Goal: Consume media (video, audio)

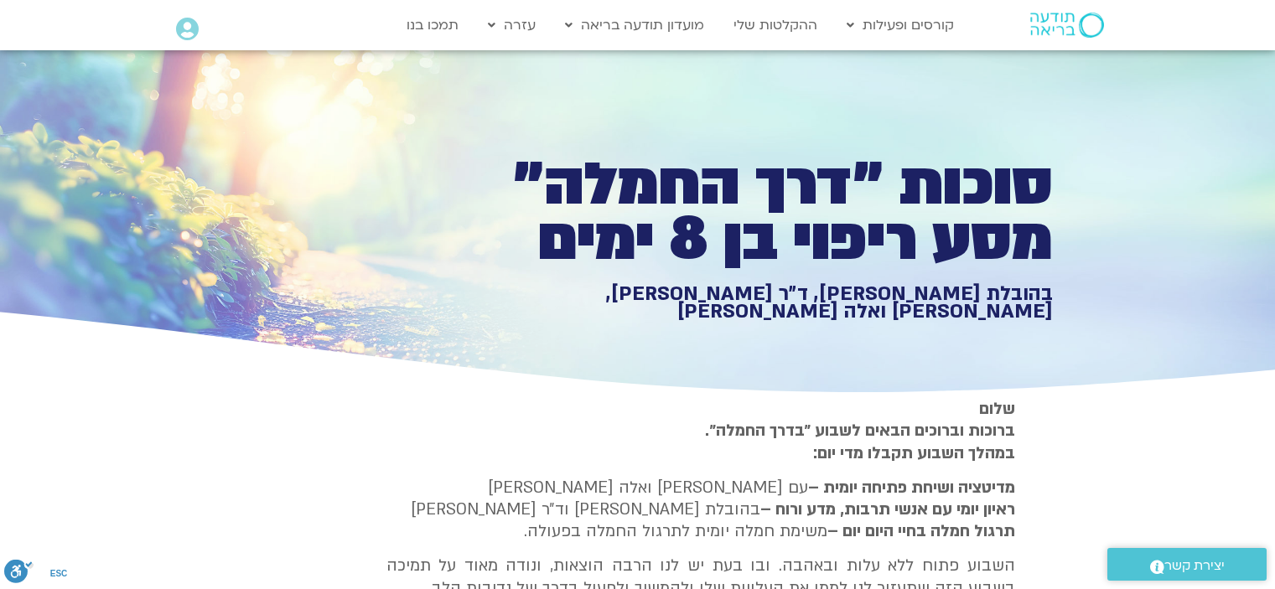
type input "0.479875"
type input "919"
type input "0.595397"
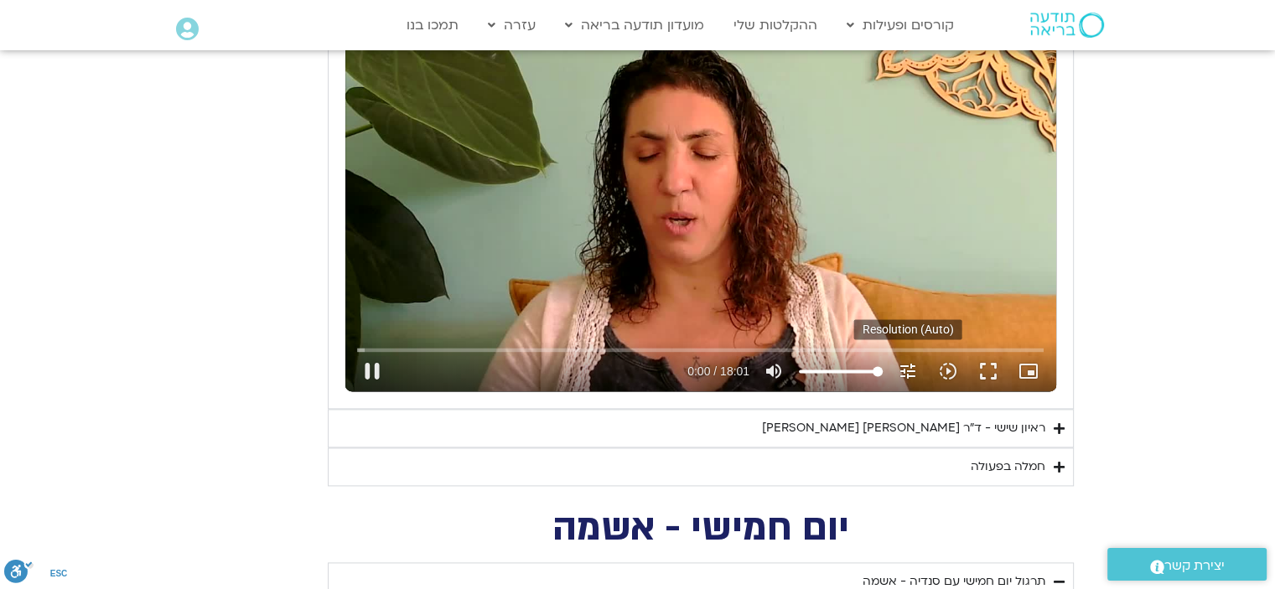
type input "919"
type input "0.857404"
type input "919"
type input "1.015695"
type input "919"
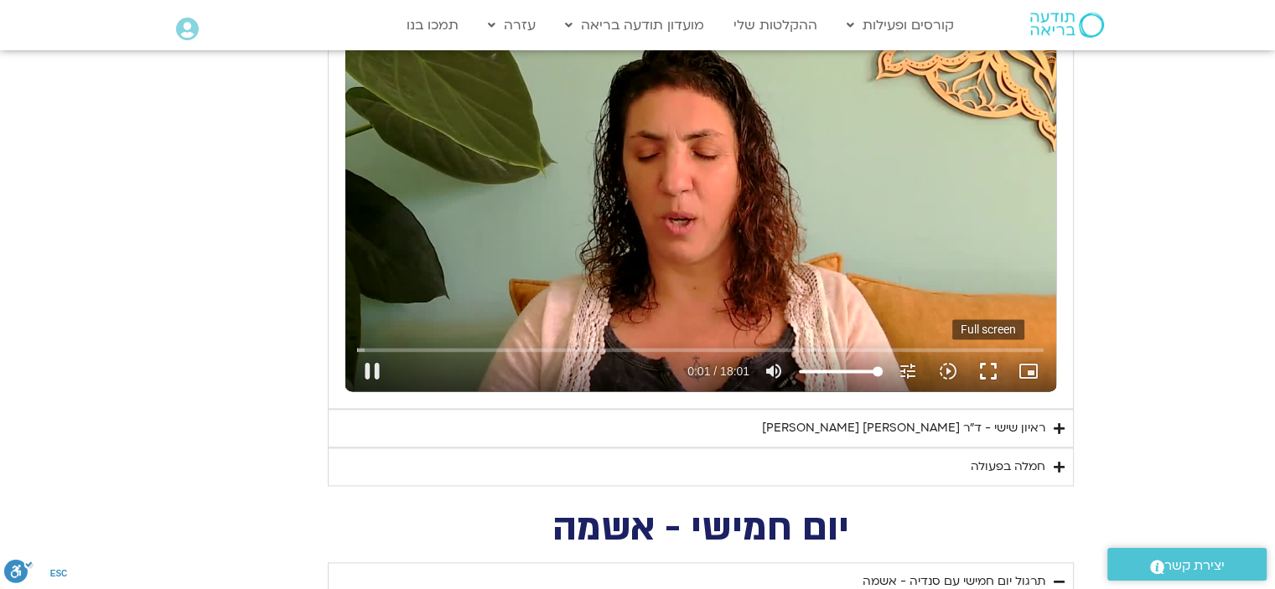
type input "1.114436"
type input "919"
type input "1.16636"
type input "919"
type input "1.298983"
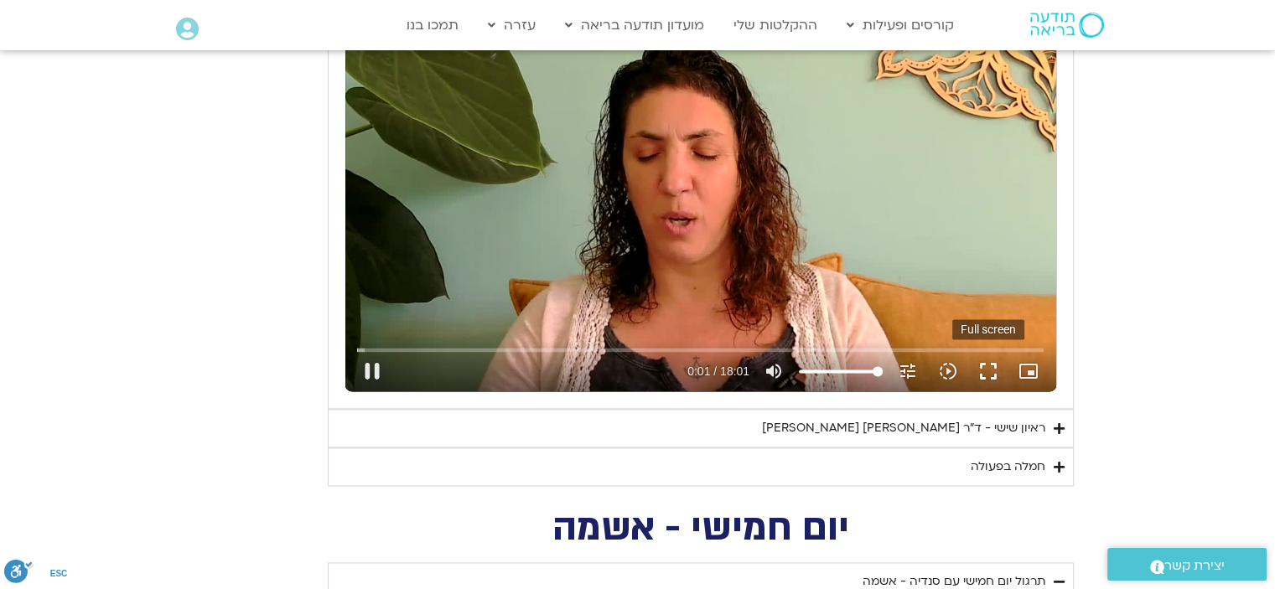
type input "919"
type input "1.433126"
type input "919"
type input "1.56611"
type input "919"
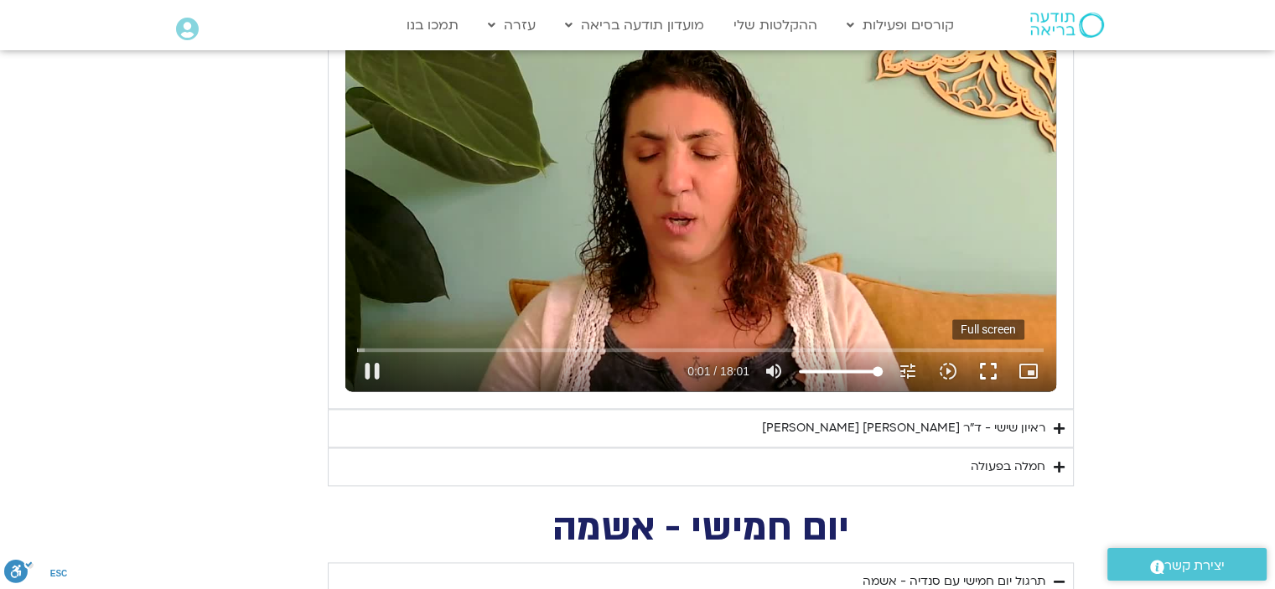
type input "1.83121"
type input "919"
type input "1.928817"
type input "919"
type input "2.096081"
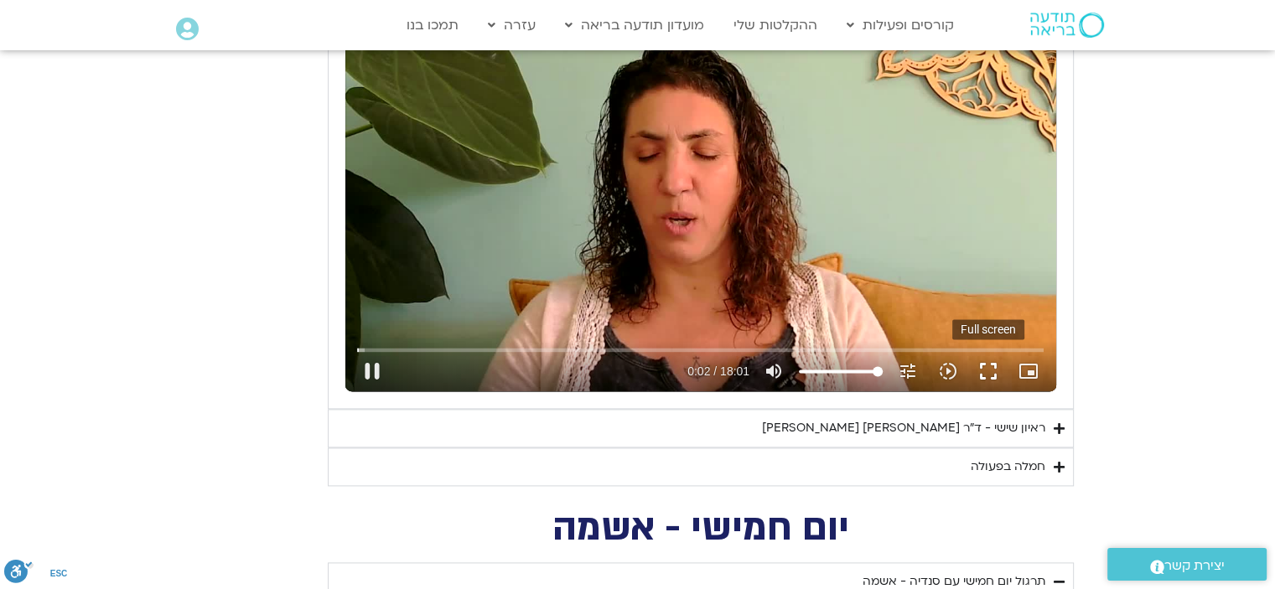
type input "919"
type input "2.231029"
type input "919"
type input "2.362758"
type input "919"
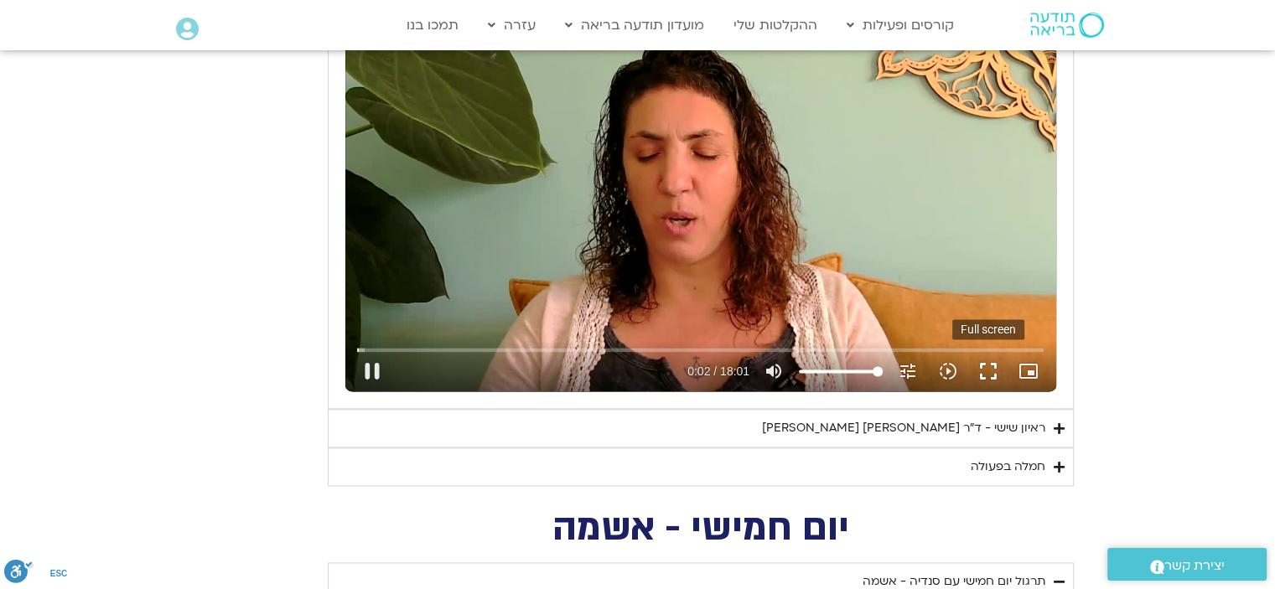
type input "2.495364"
type input "919"
type input "2.629072"
type input "919"
type input "2.764399"
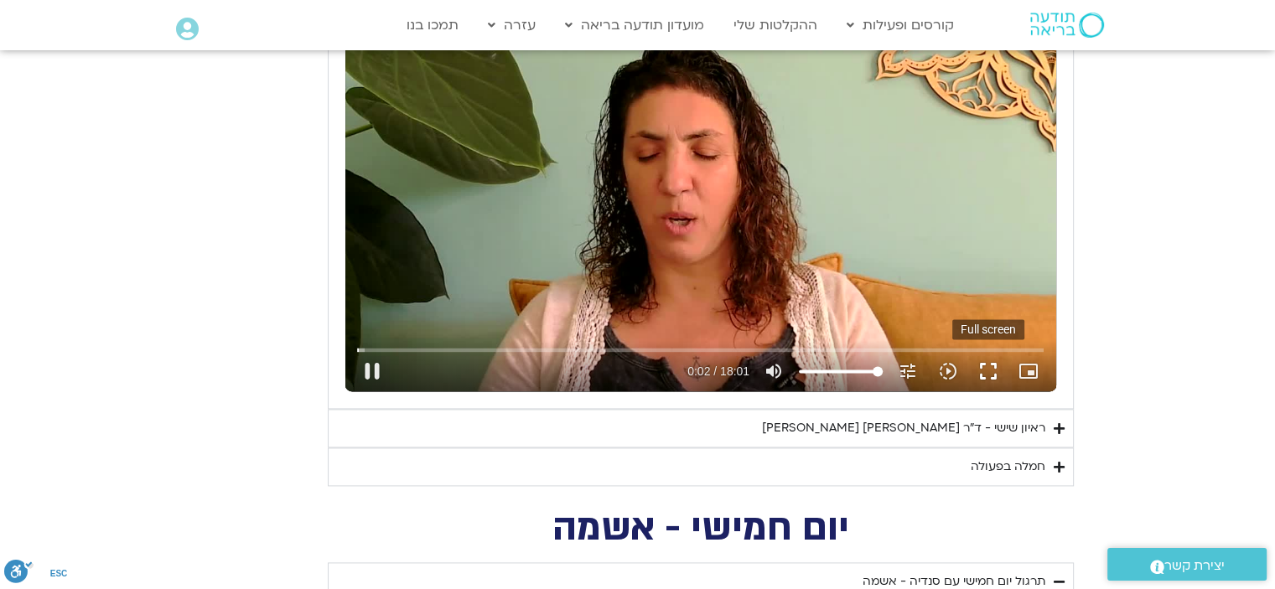
type input "919"
type input "2.897263"
type input "919"
type input "2.915829"
type input "919"
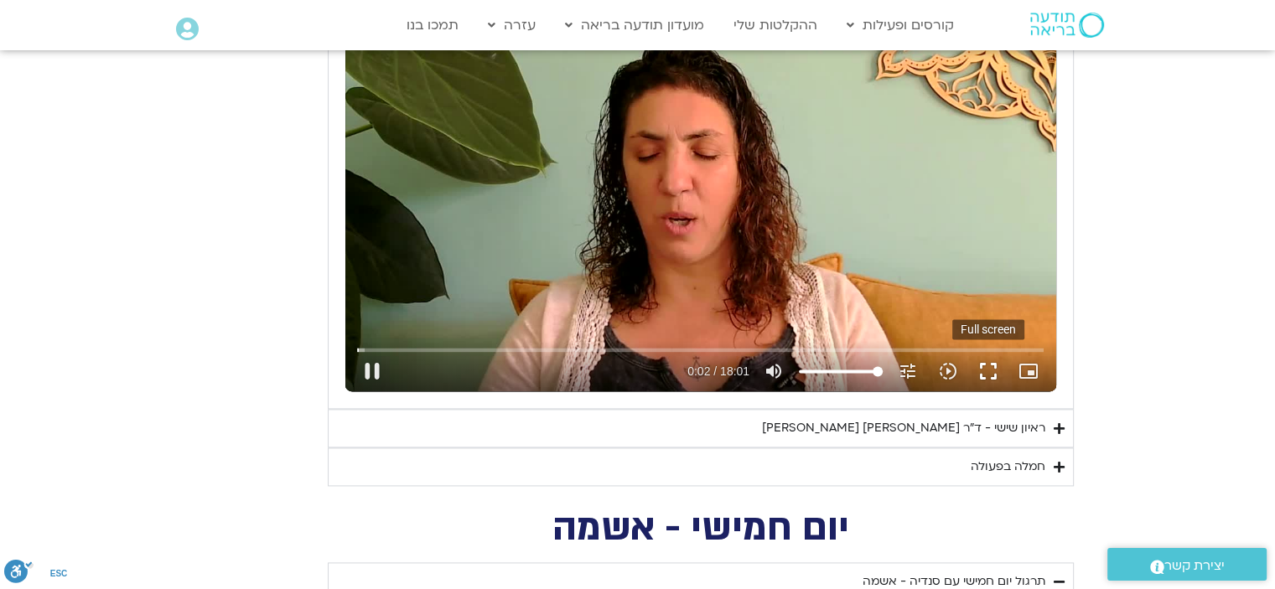
type input "3.164375"
type input "919"
type input "3.212765"
type input "919"
type input "3.444752"
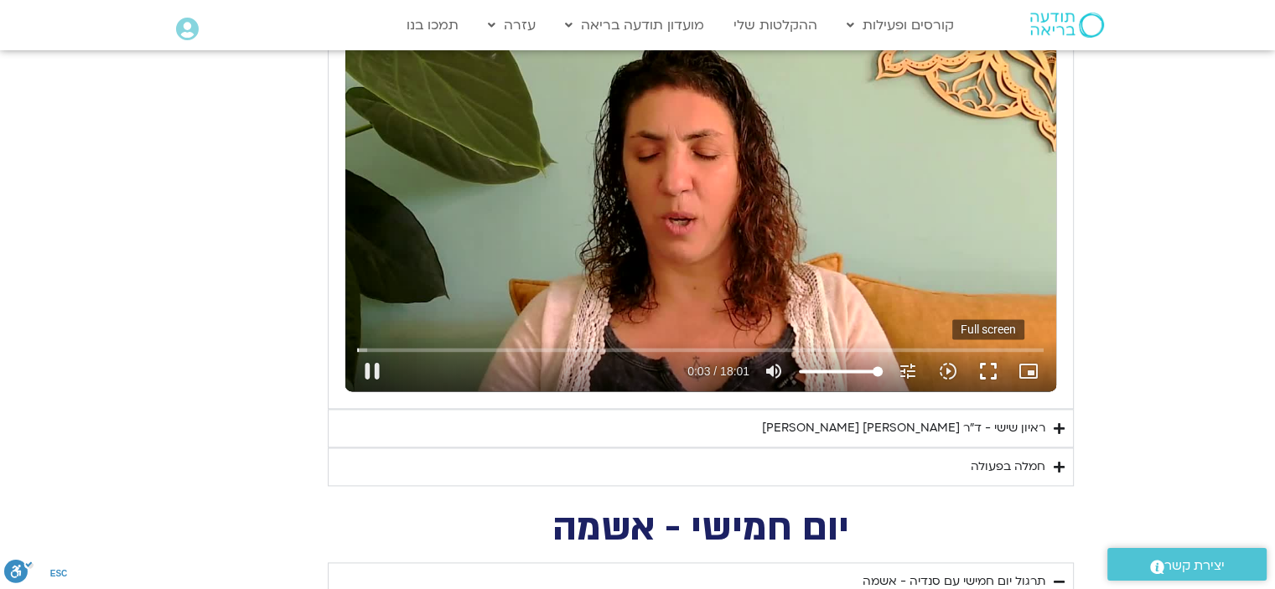
type input "919"
type input "3.495974"
type input "919"
type input "3.613053"
type input "919"
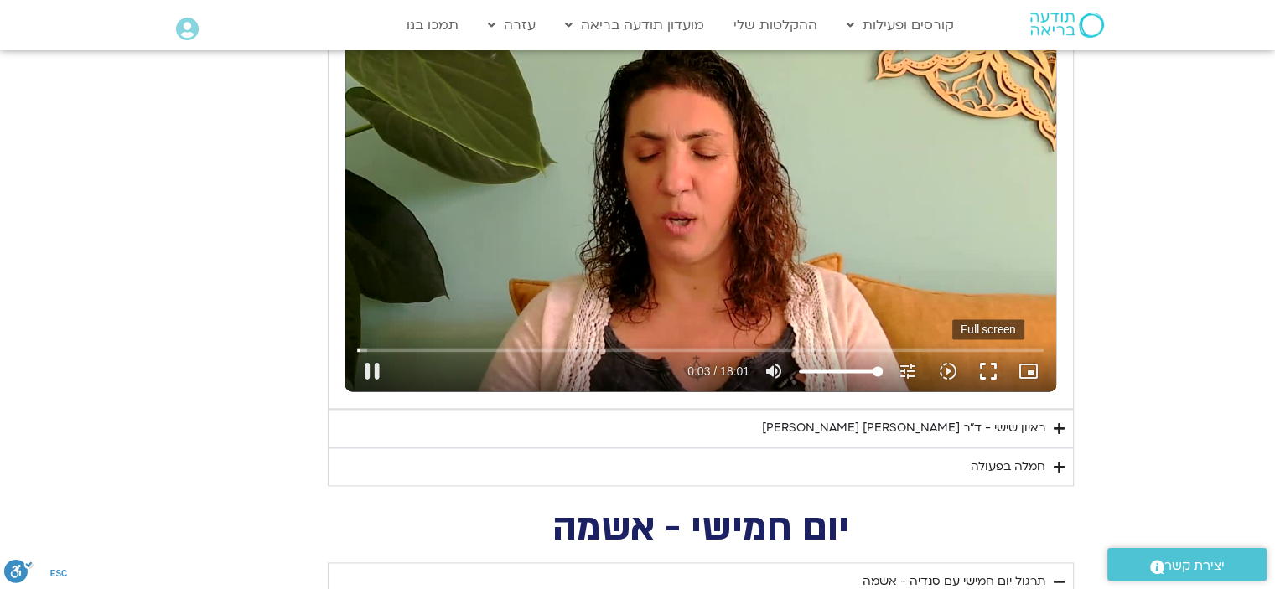
type input "3.861554"
type input "919"
type input "3.90093"
type input "919"
type input "4.024013"
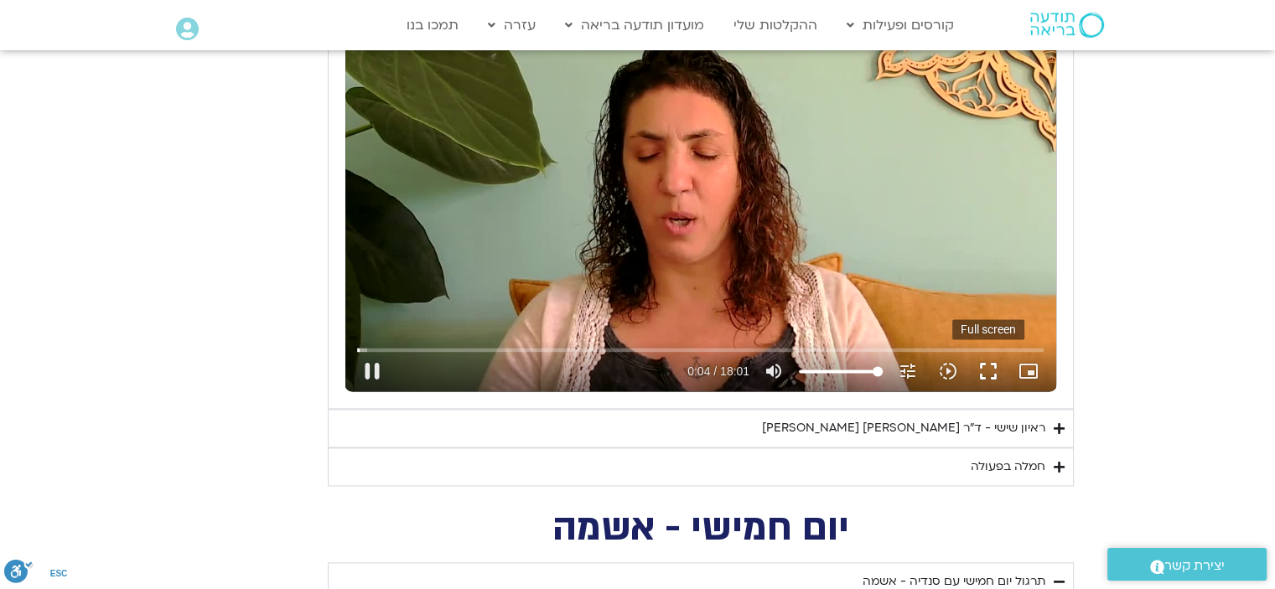
type input "919"
type input "4.156148"
type input "919"
type input "4.289485"
click at [989, 368] on button "fullscreen" at bounding box center [988, 371] width 40 height 40
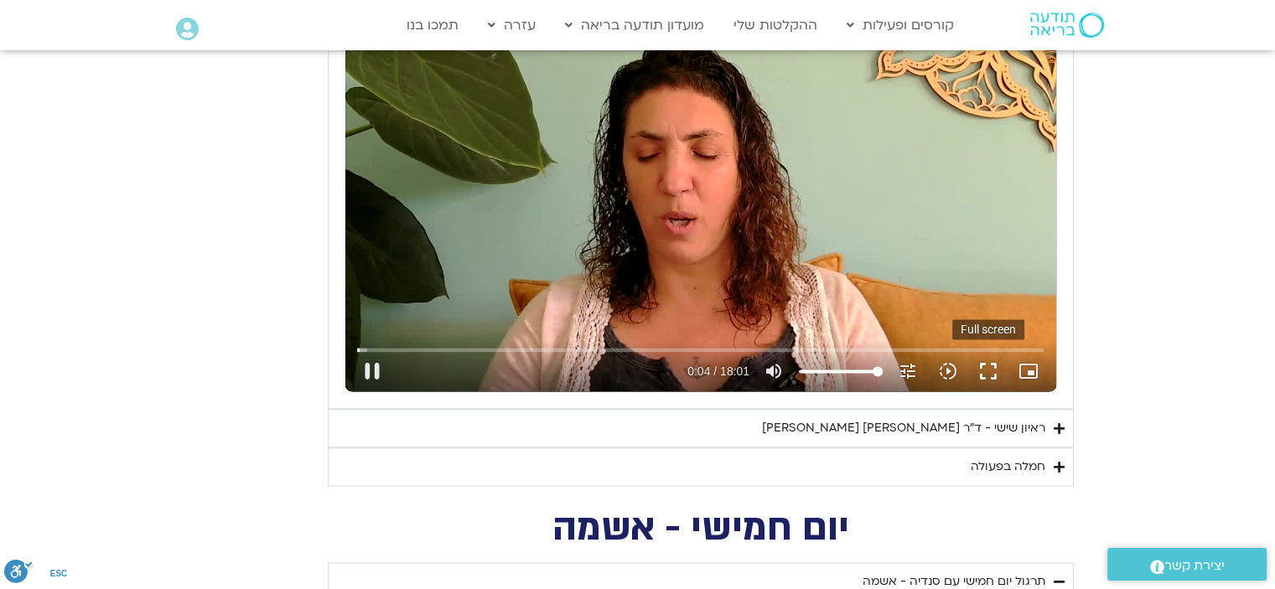
type input "919"
type input "4.451296"
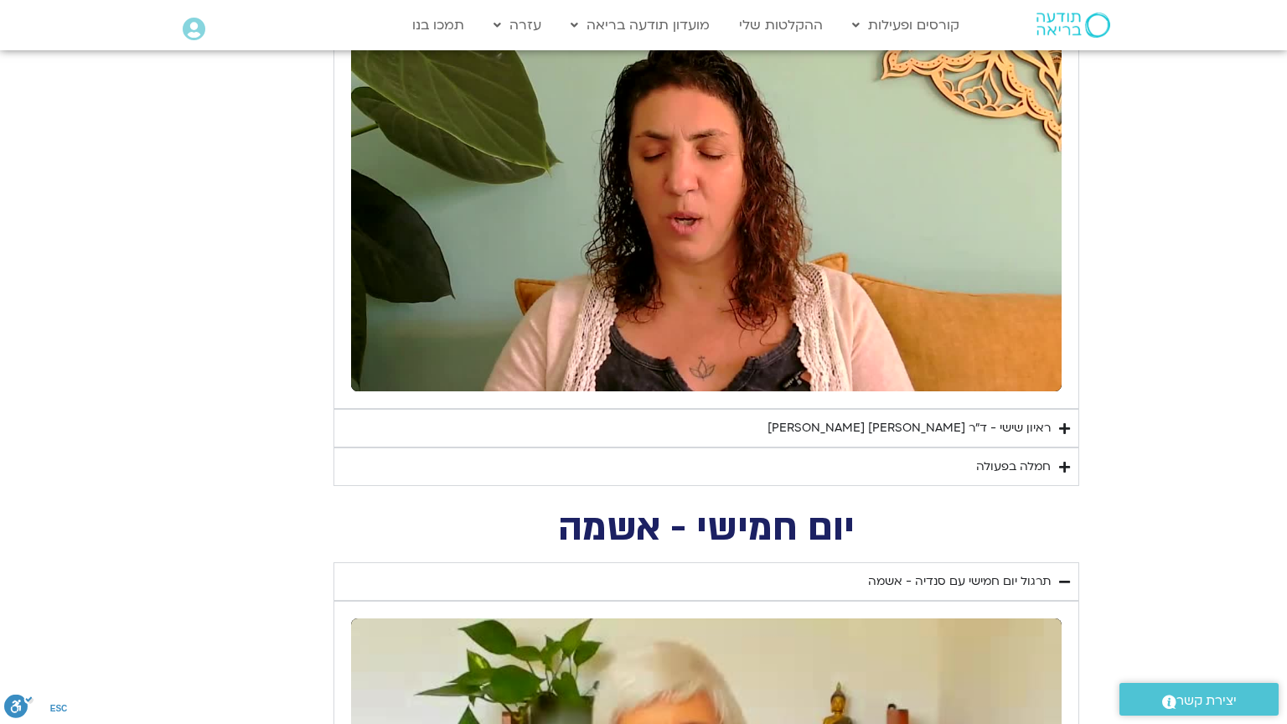
type input "919"
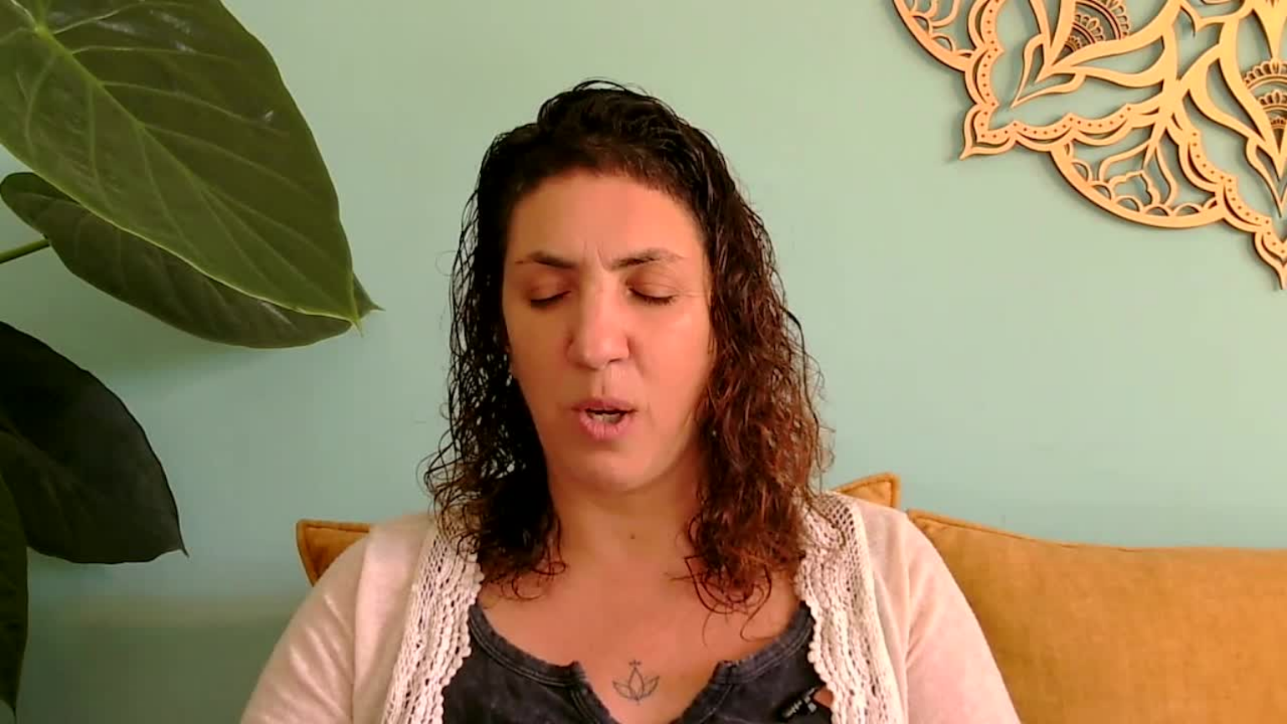
type input "5.265471"
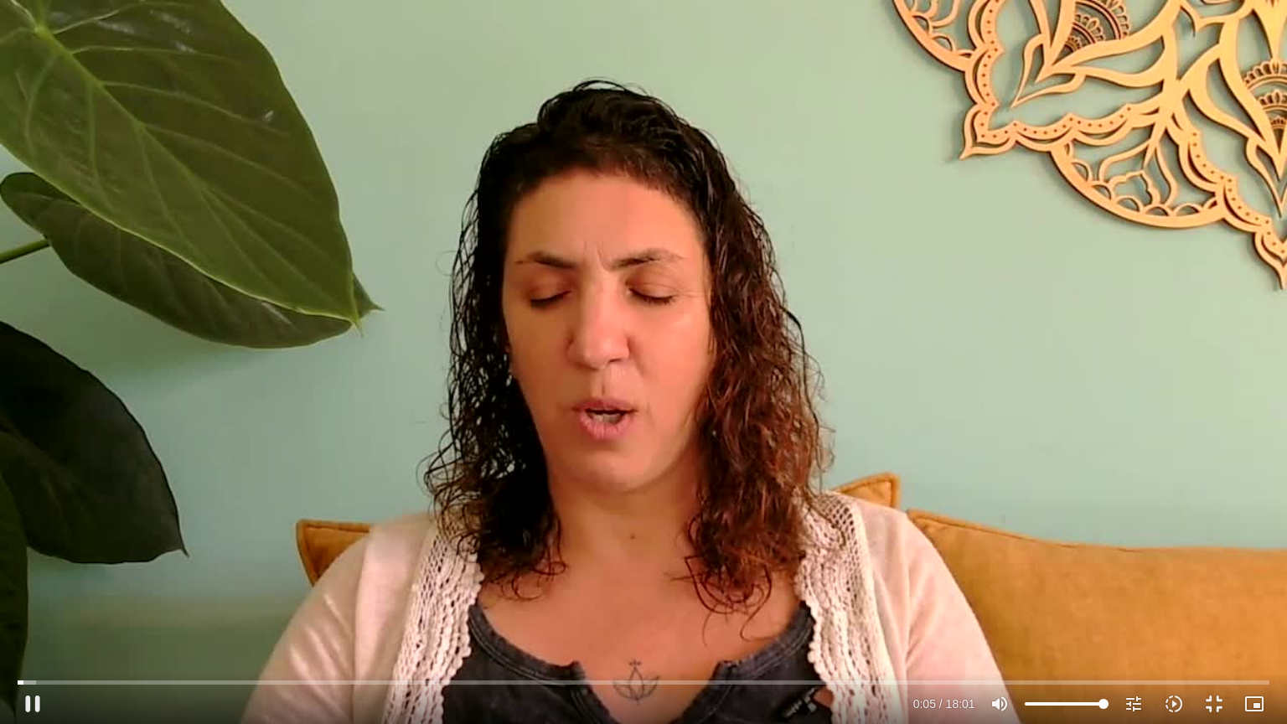
type input "919"
type input "5.432937"
type input "919"
type input "5.559296"
type input "919"
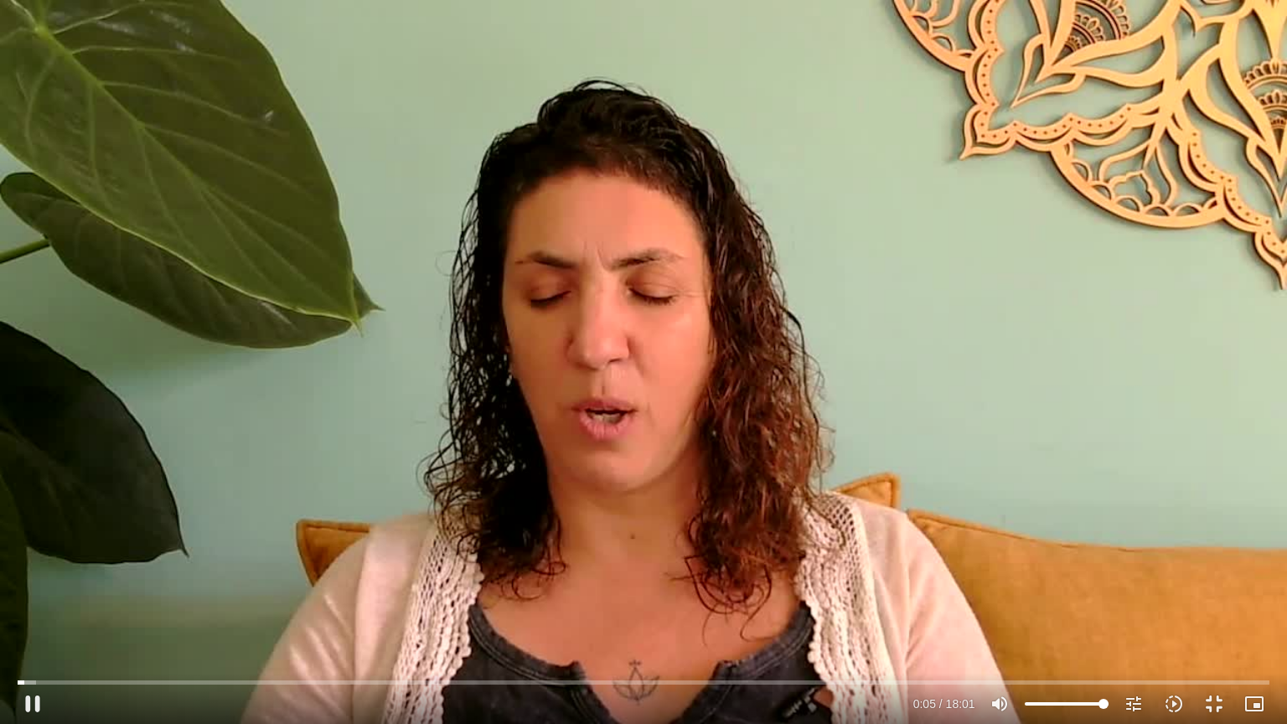
type input "5.709534"
type input "919"
type input "5.853917"
type input "919"
type input "5.98386"
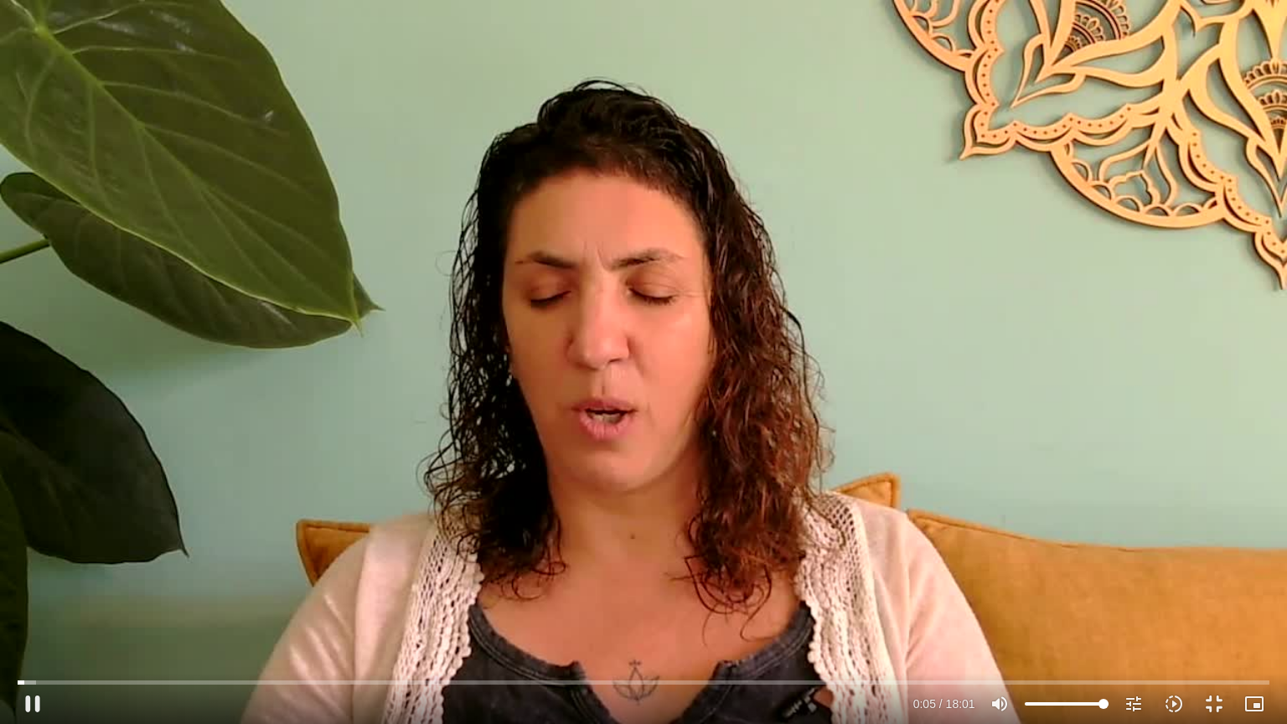
type input "919"
type input "6.222241"
type input "919"
type input "6.394083"
type input "919"
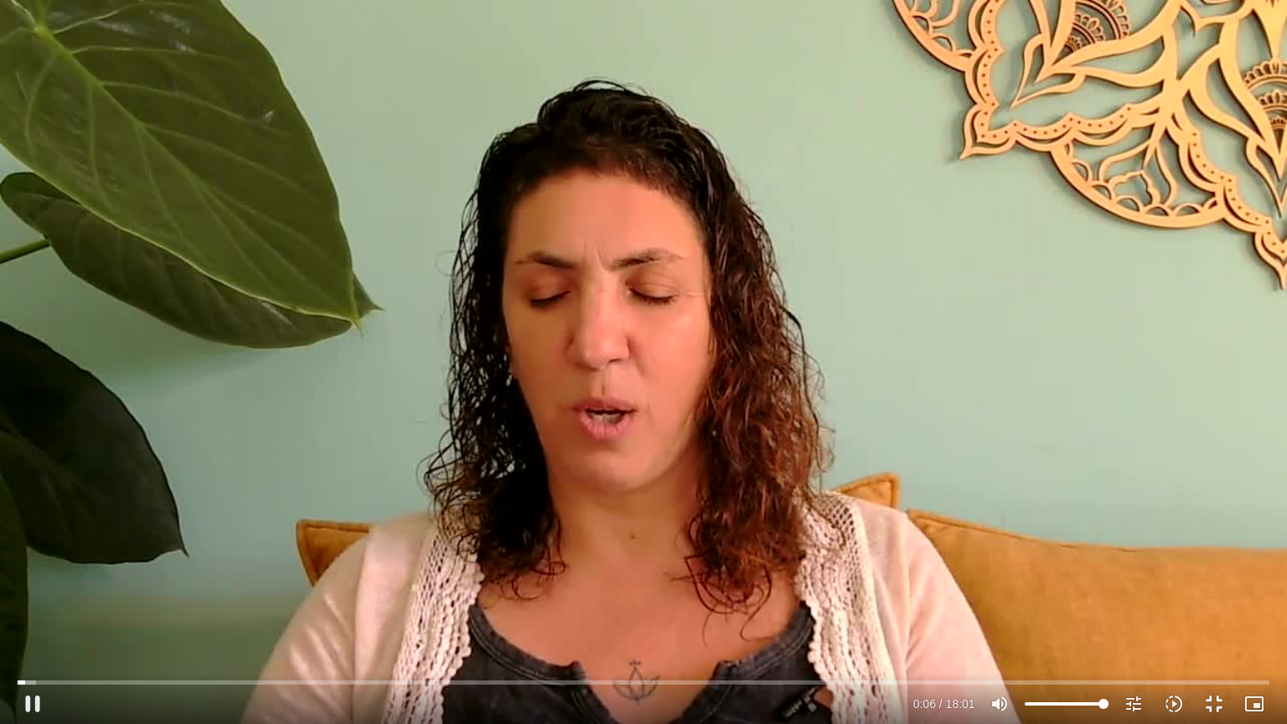
type input "6.551398"
type input "919"
type input "6.723449"
type input "919"
type input "6.901719"
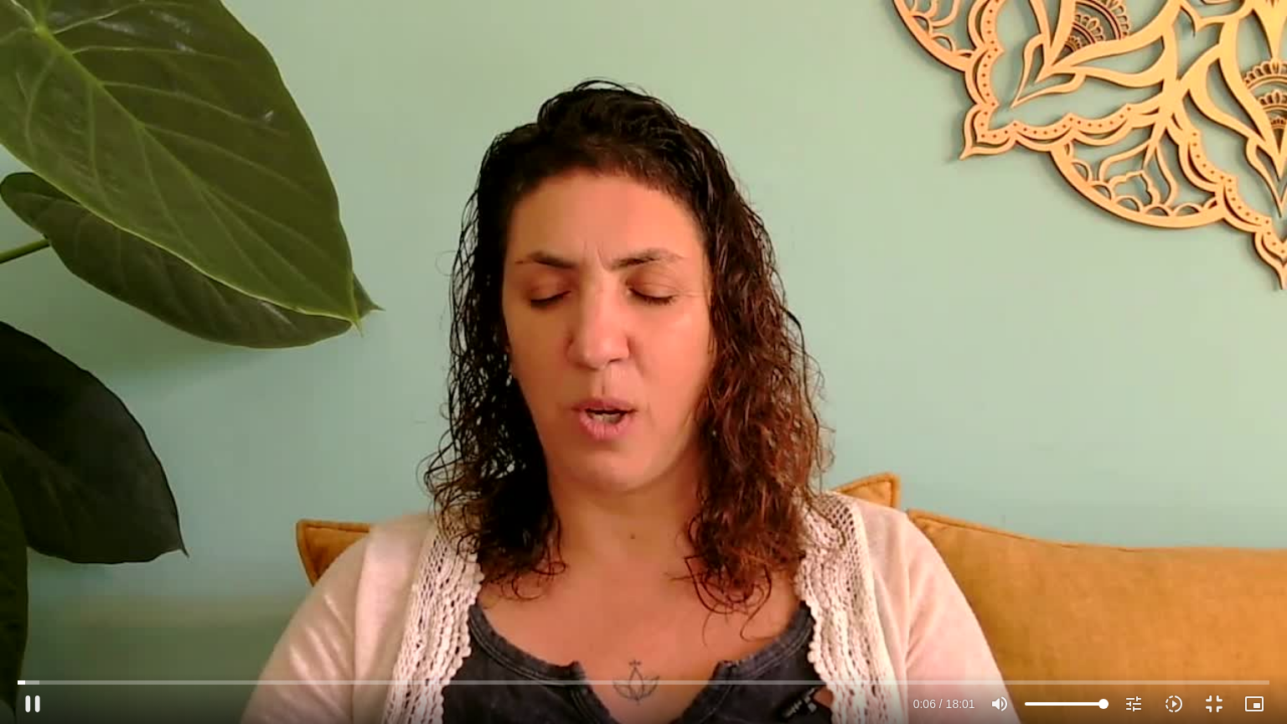
type input "919"
type input "7.042872"
type input "919"
type input "7.219889"
type input "919"
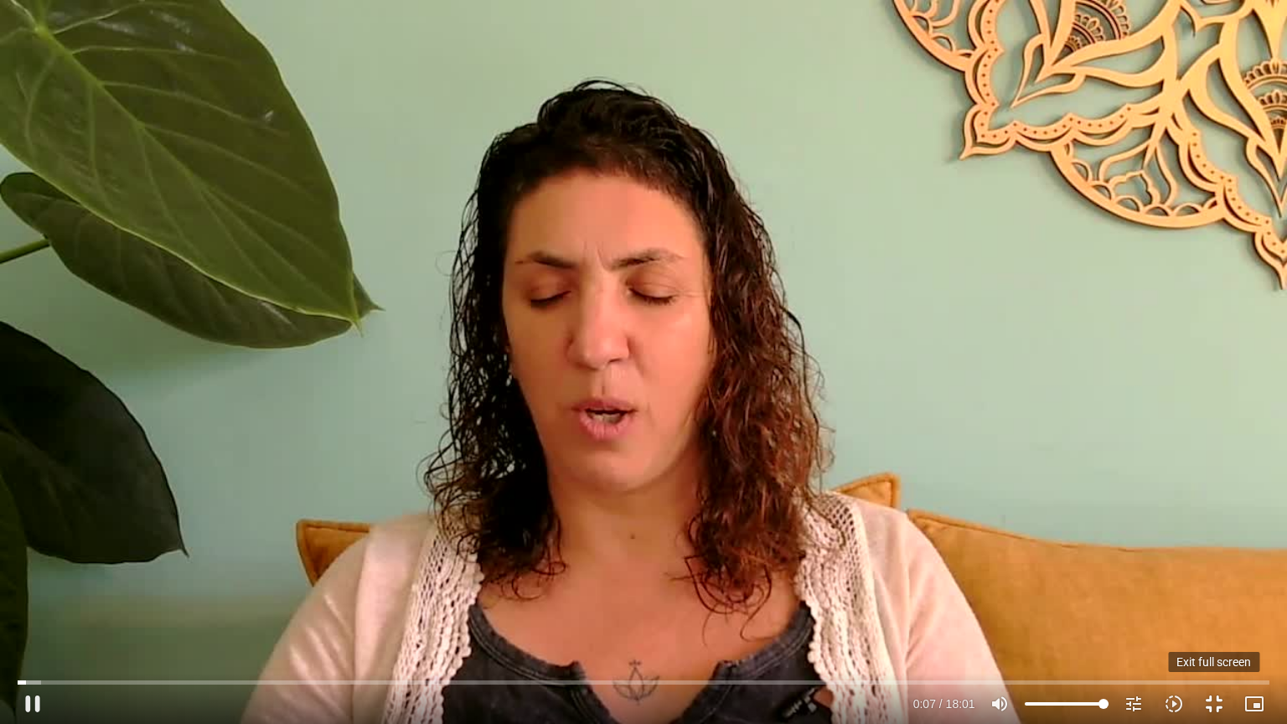
type input "7.354297"
type input "919"
type input "7.524345"
type input "919"
type input "7.65787"
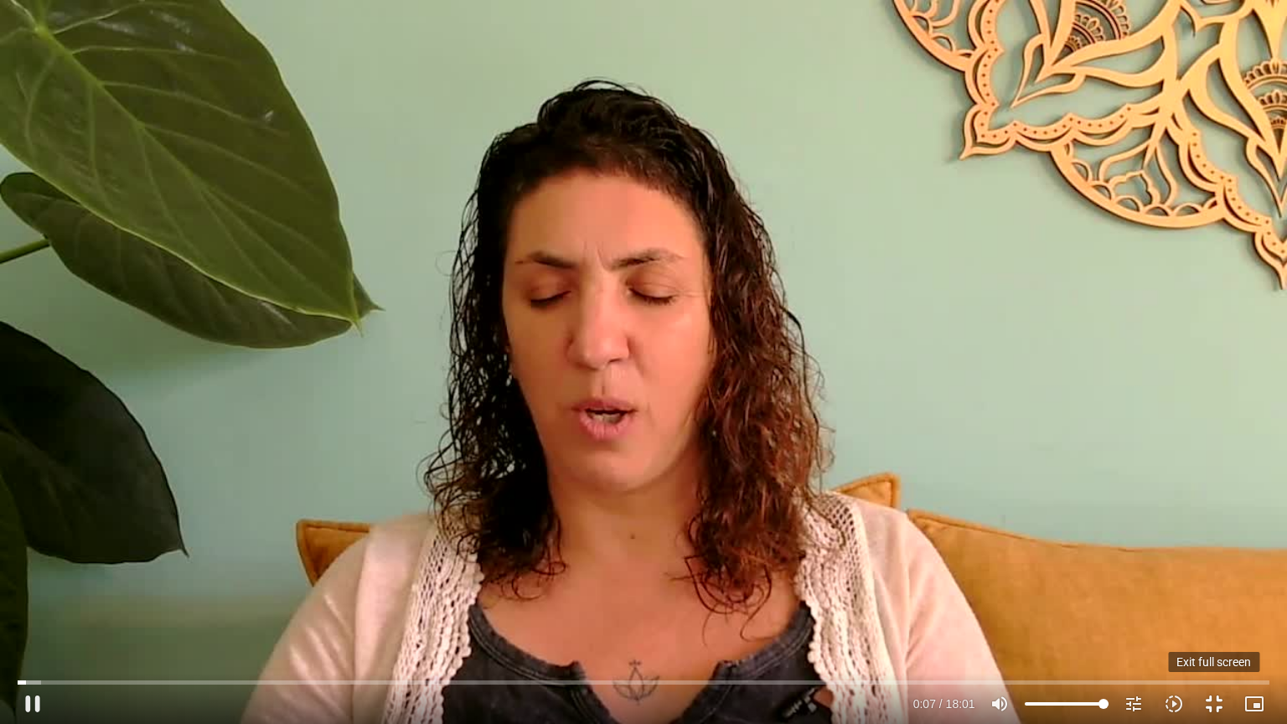
type input "919"
type input "7.705088"
type input "919"
type input "7.82759"
type input "919"
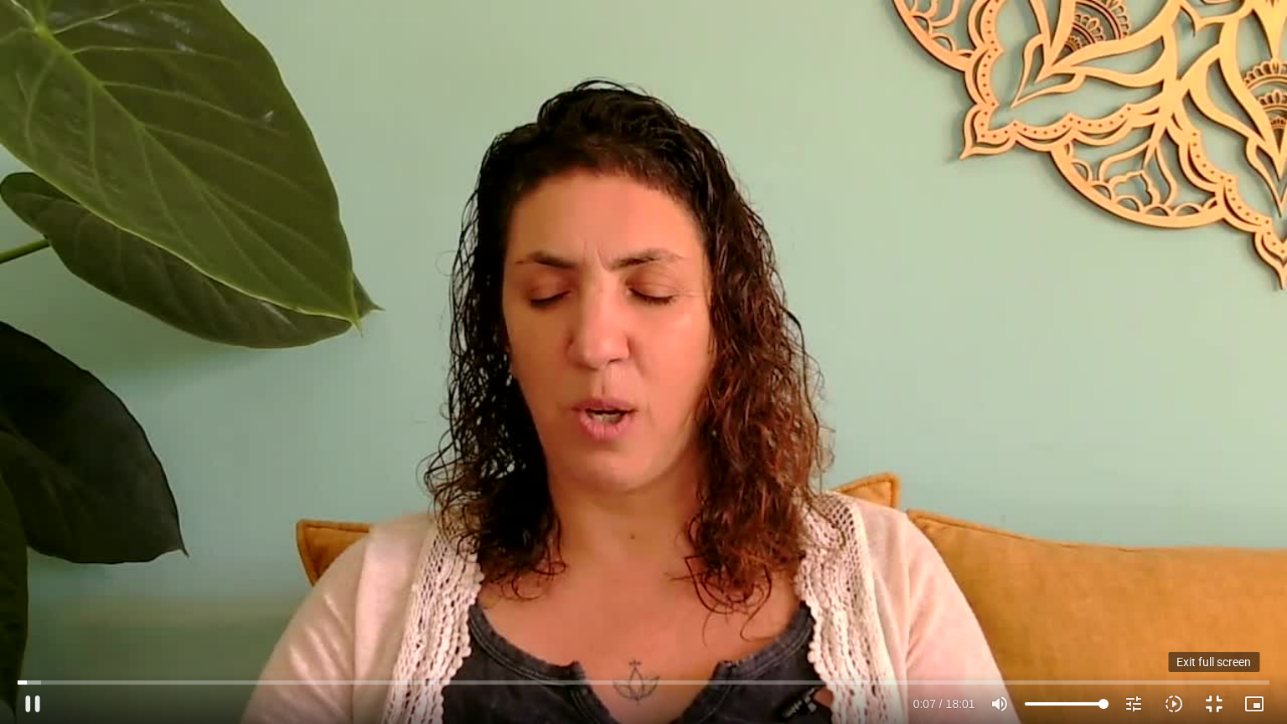
type input "8.078506"
type input "919"
type input "8.107594"
click at [1219, 588] on button "fullscreen_exit" at bounding box center [1214, 704] width 40 height 40
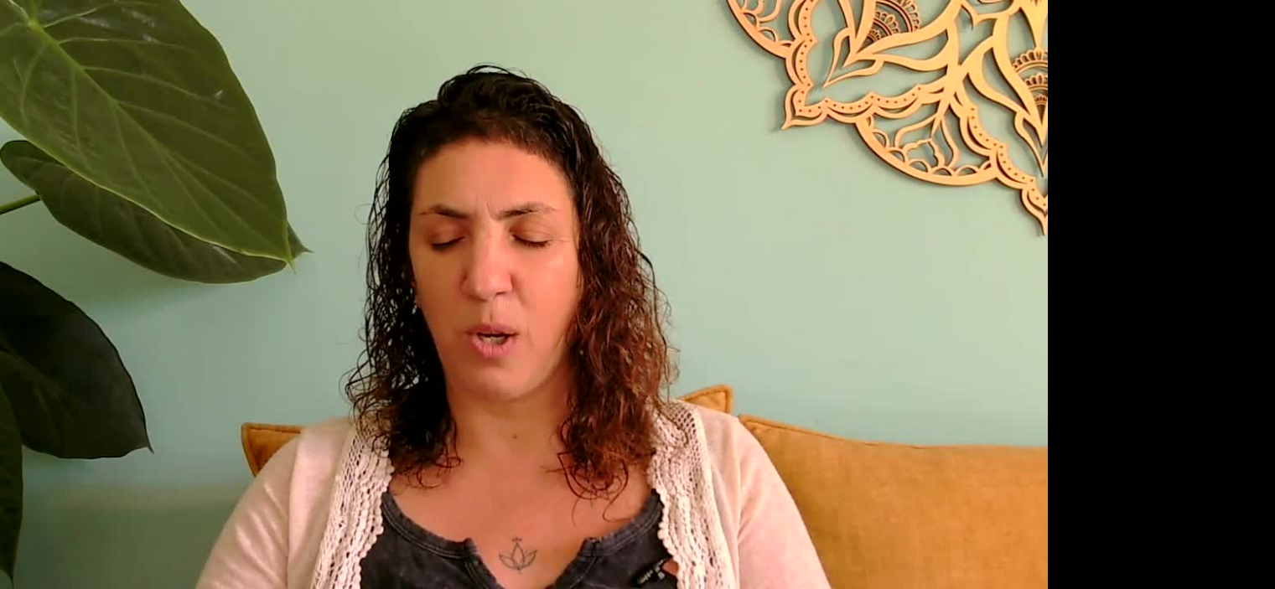
type input "919"
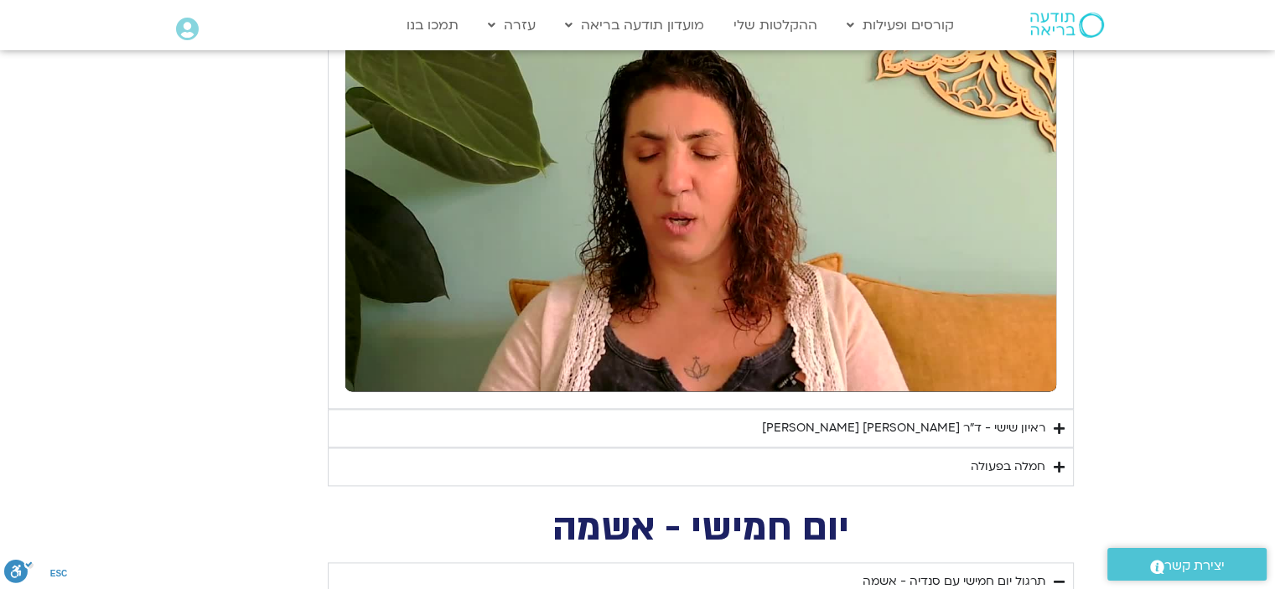
type input "14.649637"
type input "919"
type input "14.771301"
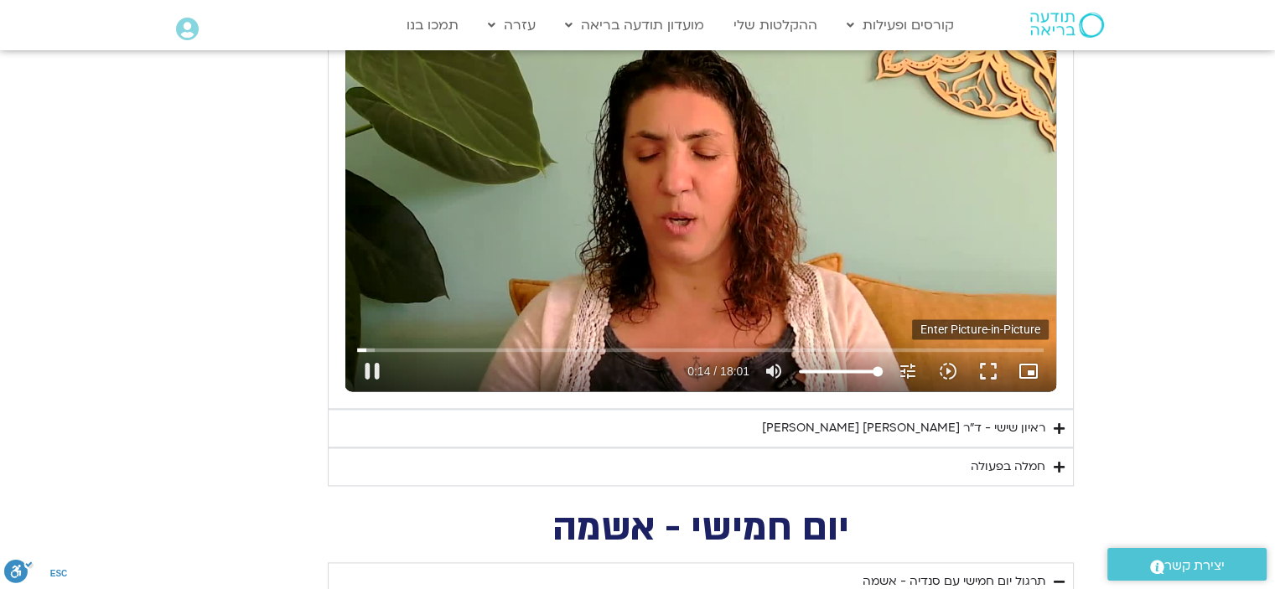
type input "919"
type input "14.83502"
type input "919"
type input "15.051684"
type input "919"
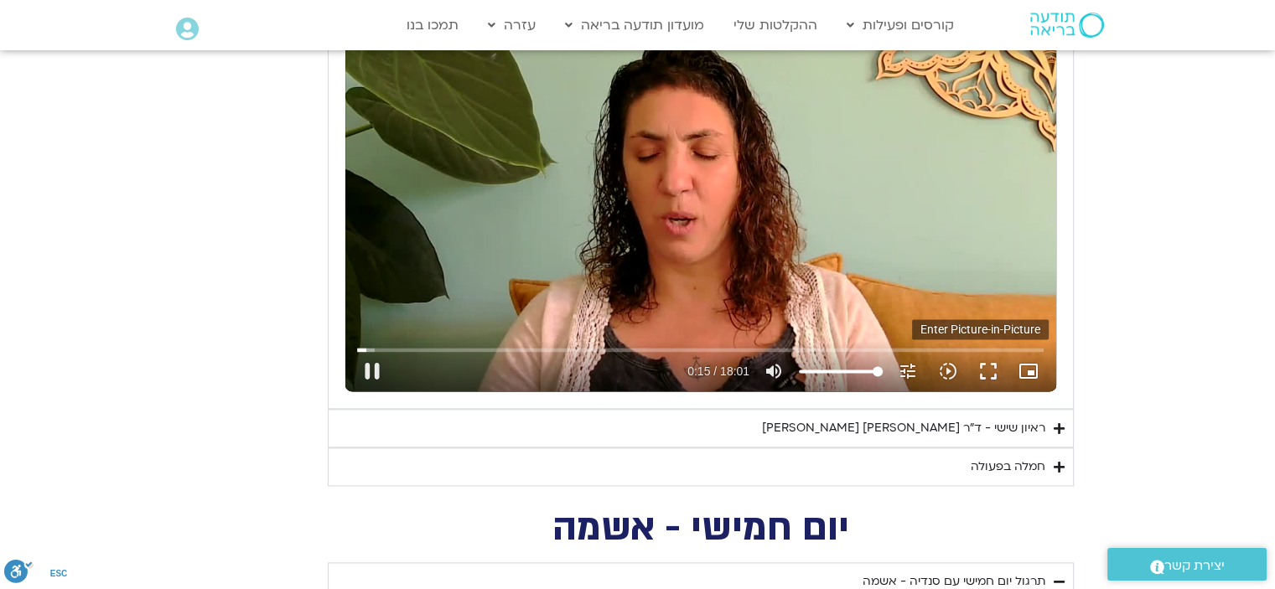
type input "15.149902"
type input "919"
type input "15.326403"
type input "919"
type input "15.389566"
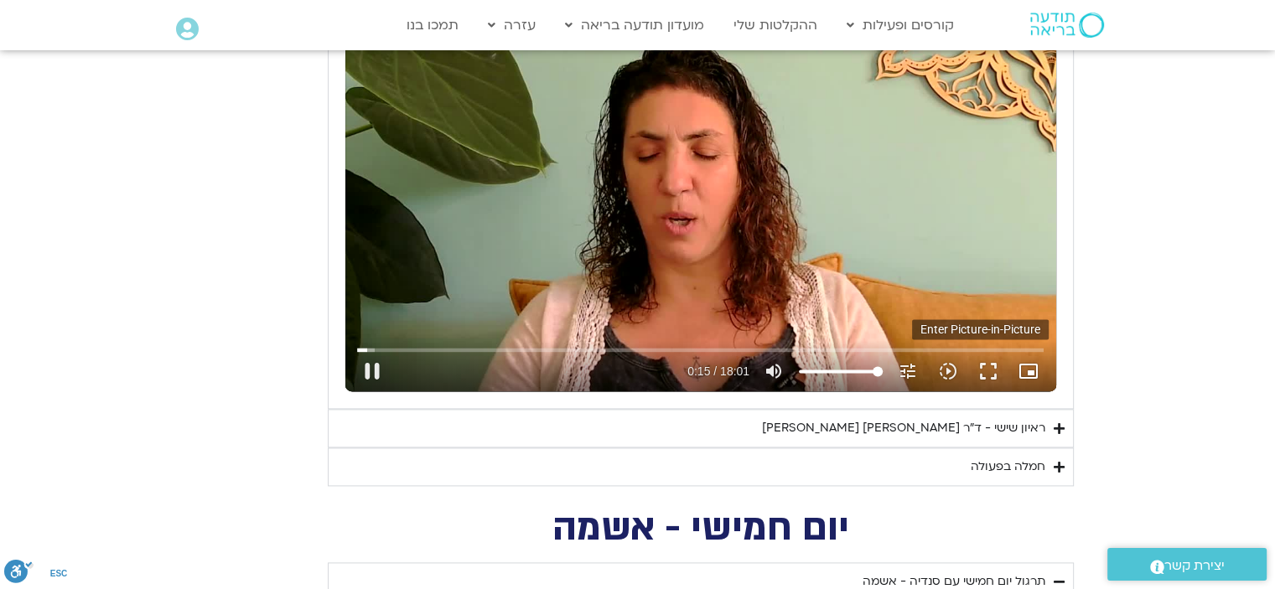
type input "919"
type input "15.514529"
type input "919"
type input "15.741917"
type input "919"
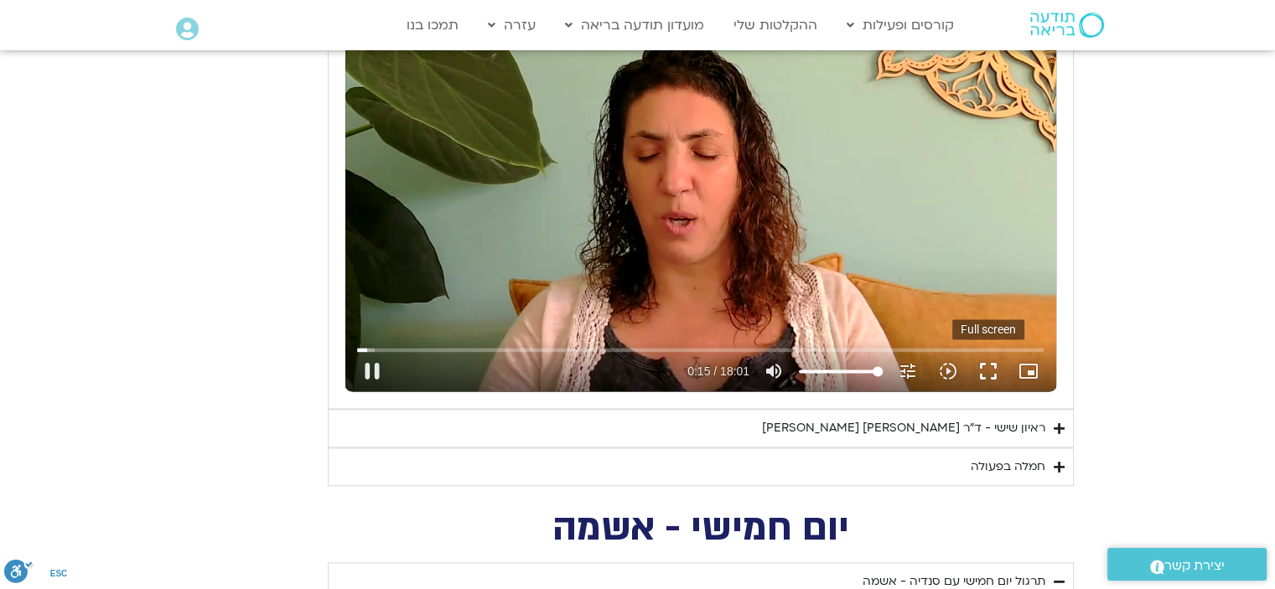
type input "15.77942"
type input "919"
type input "16.032753"
type input "919"
type input "16.052057"
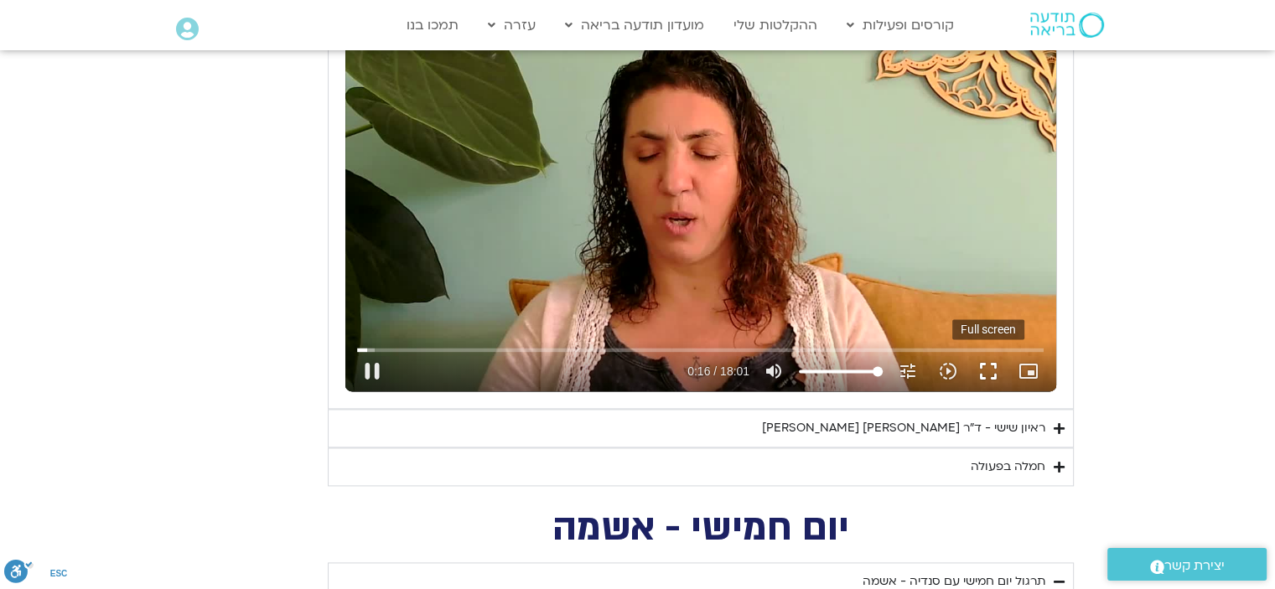
type input "919"
type input "16.181342"
type input "919"
type input "16.314148"
type input "919"
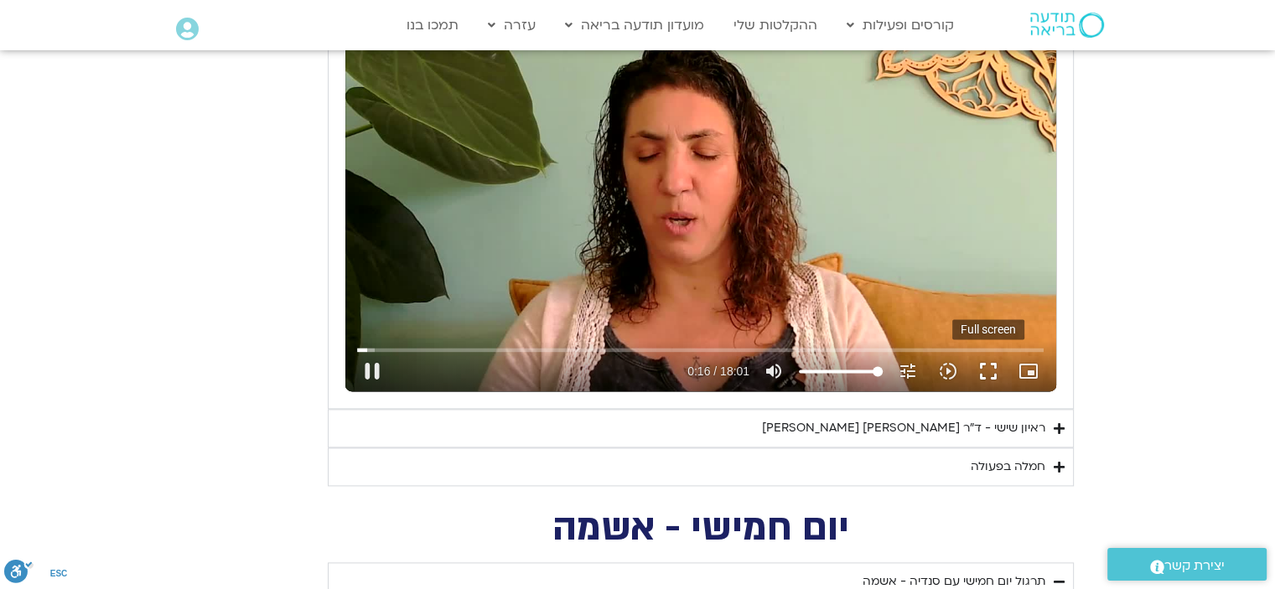
type input "16.448545"
type input "919"
type input "16.677495"
type input "919"
type input "16.7331"
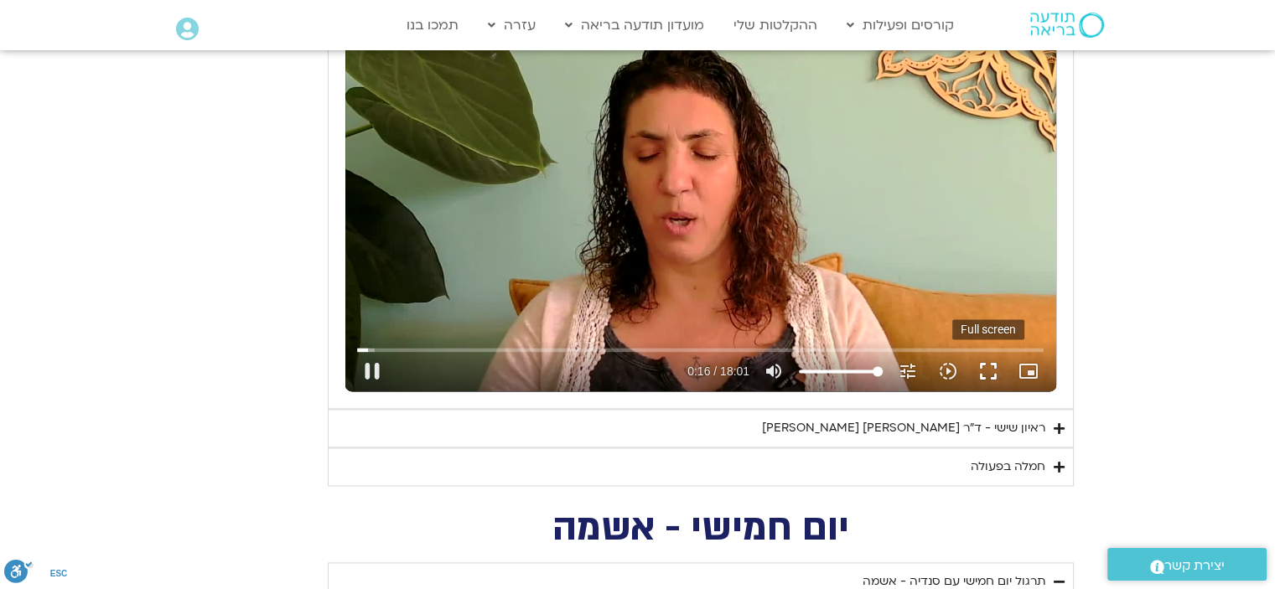
type input "919"
type input "16.856275"
type input "919"
type input "16.986624"
type input "919"
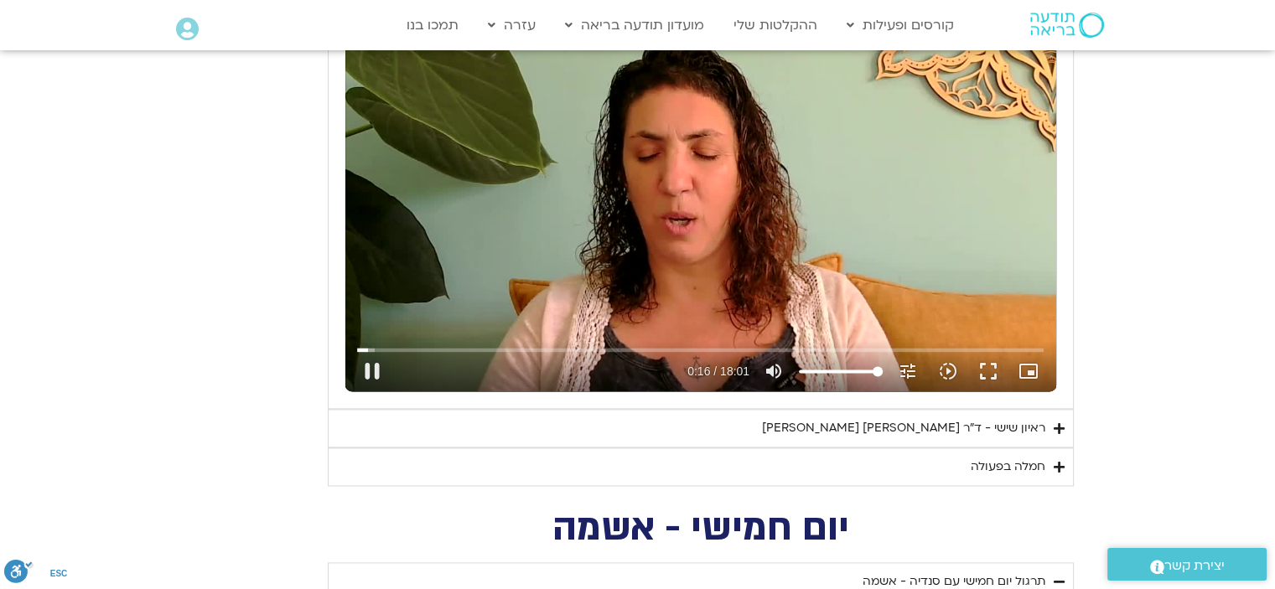
type input "17.164786"
drag, startPoint x: 984, startPoint y: 364, endPoint x: 984, endPoint y: 465, distance: 101.4
click at [984, 364] on button "fullscreen" at bounding box center [988, 371] width 40 height 40
type input "919"
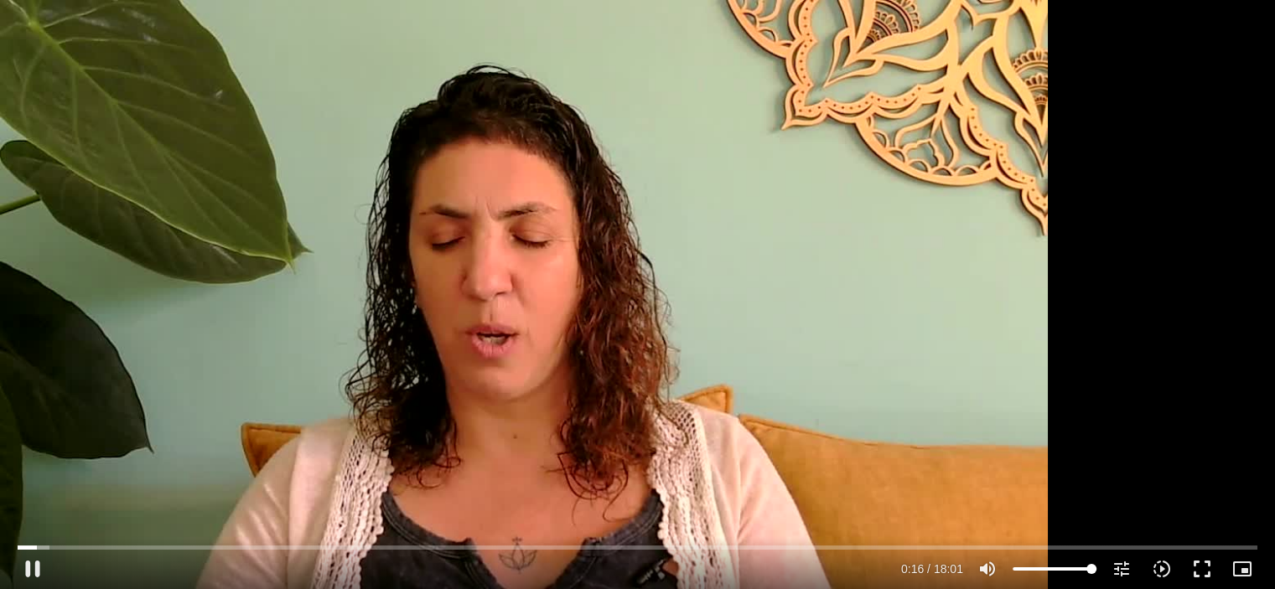
type input "17.355727"
type input "919"
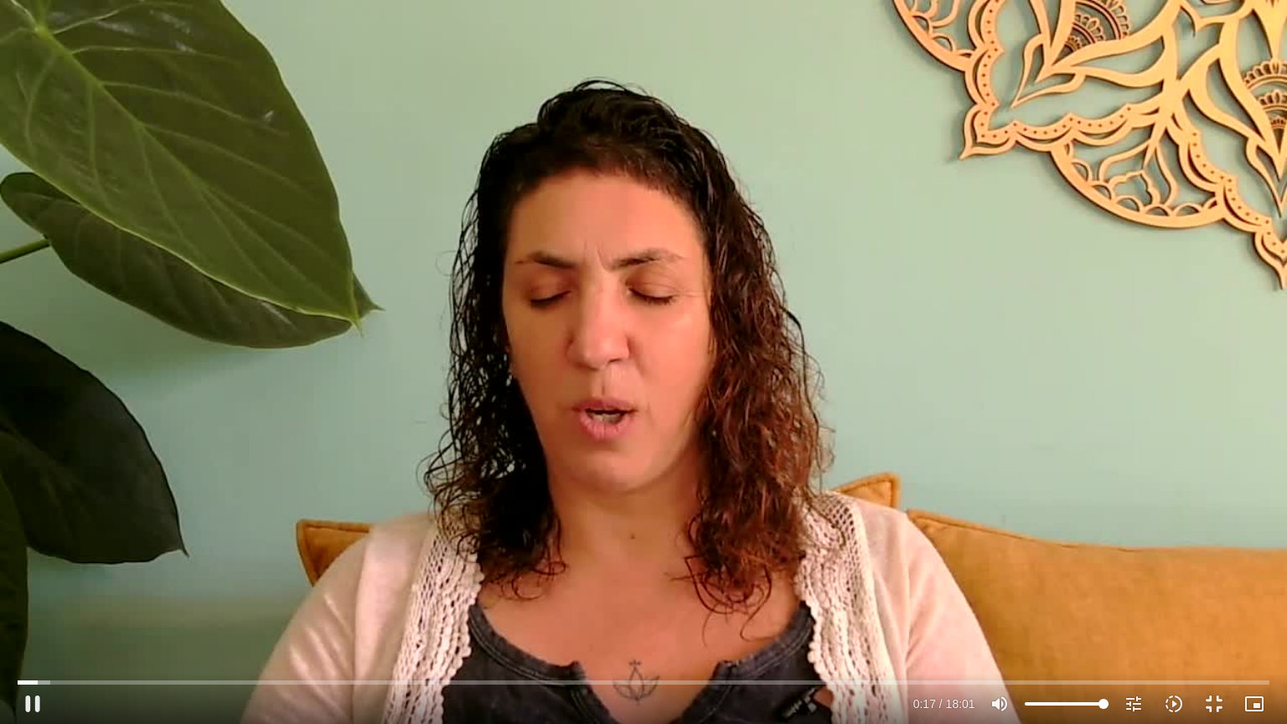
type input "17.585958"
type input "919"
type input "17.722255"
type input "919"
type input "17.852881"
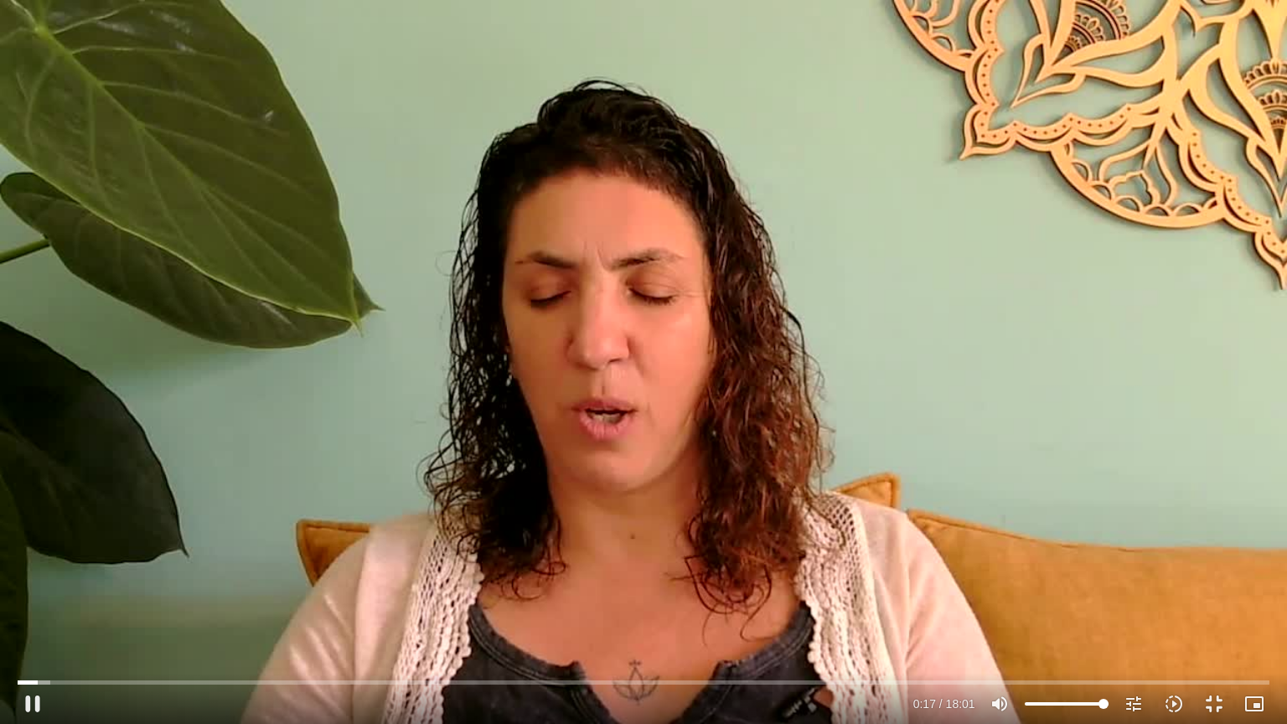
type input "919"
type input "17.984891"
type input "919"
type input "18.113959"
type input "919"
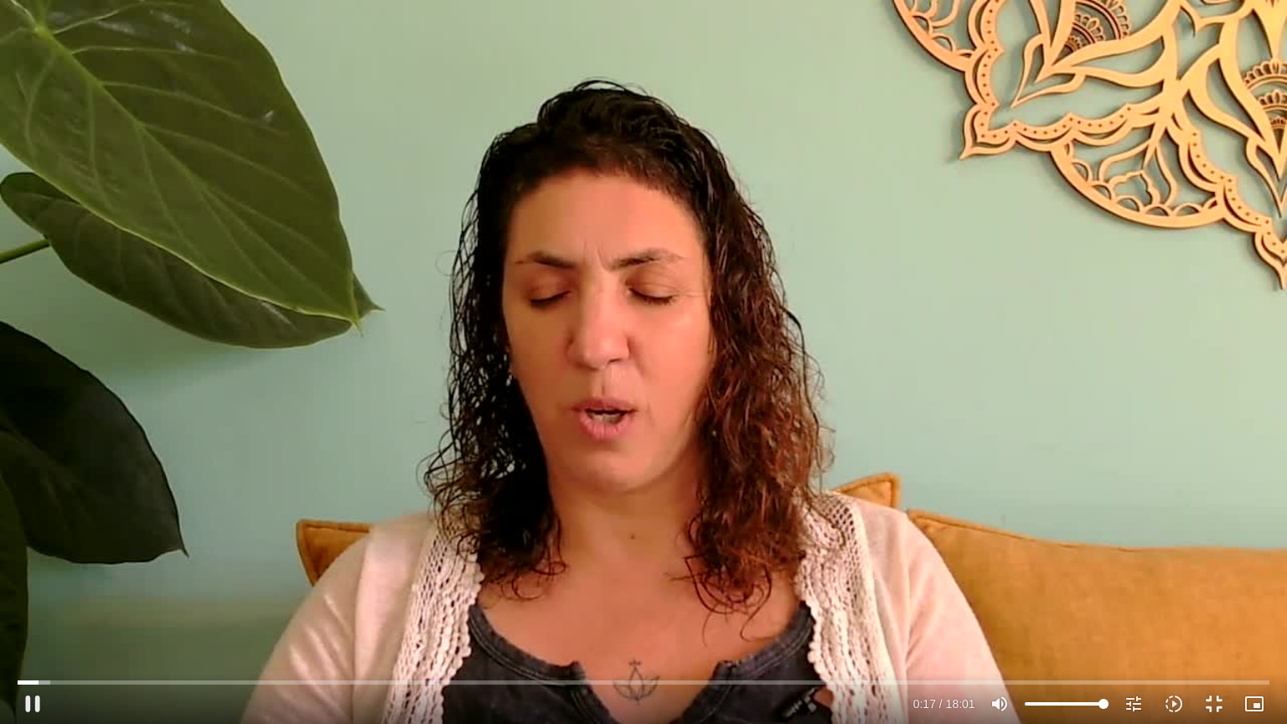
type input "18.255415"
type input "919"
type input "18.38052"
type input "919"
type input "18.513692"
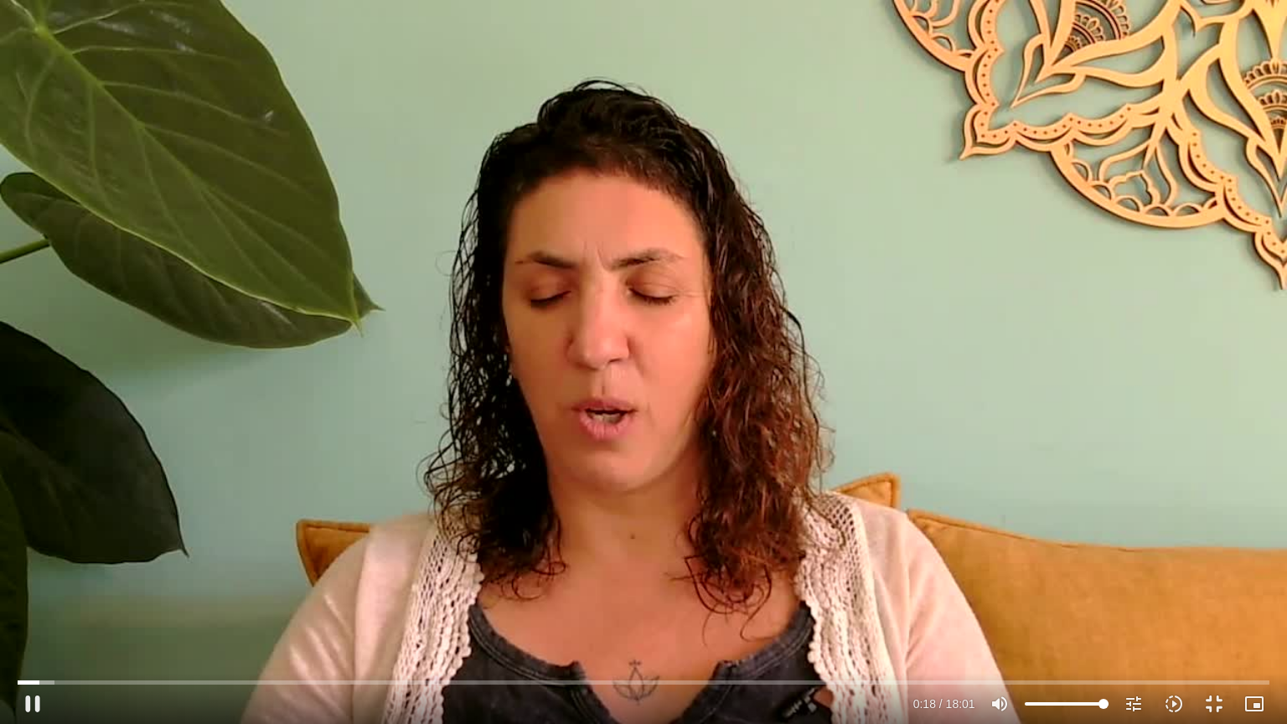
type input "919"
type input "18.643845"
type input "919"
type input "18.770678"
type input "919"
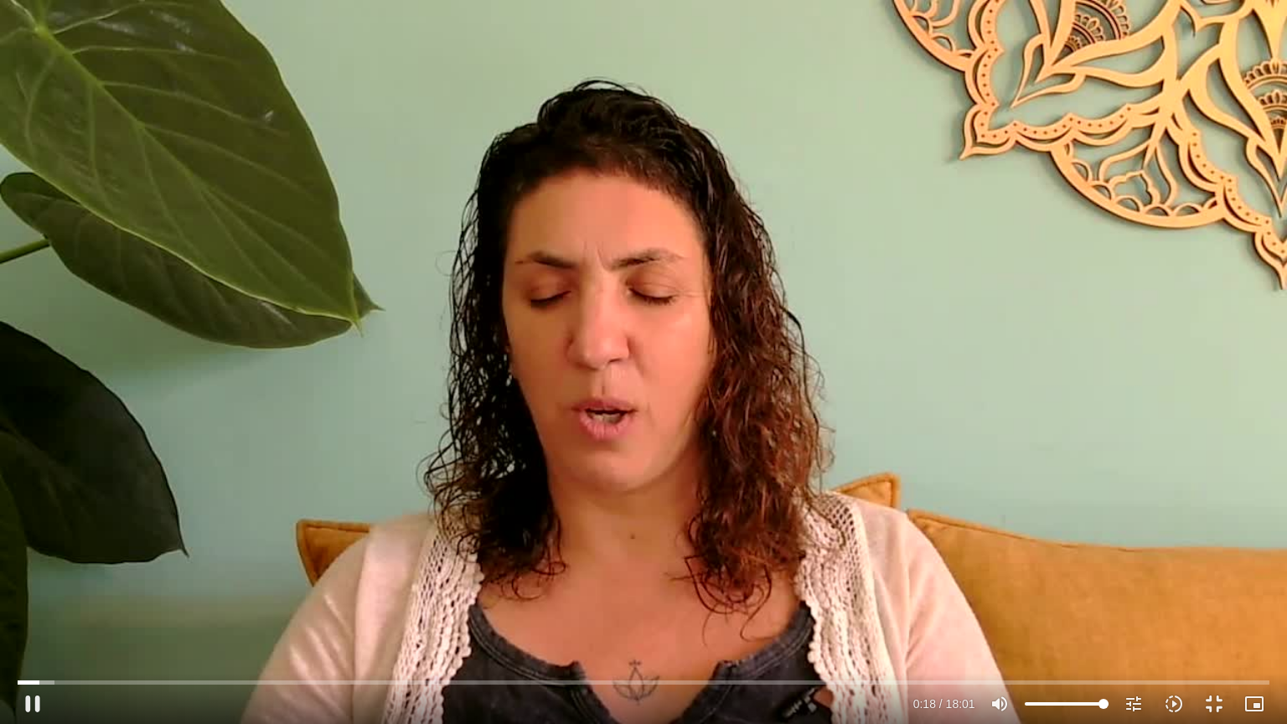
type input "18.90193"
type input "919"
type input "19.032276"
type input "919"
type input "19.165133"
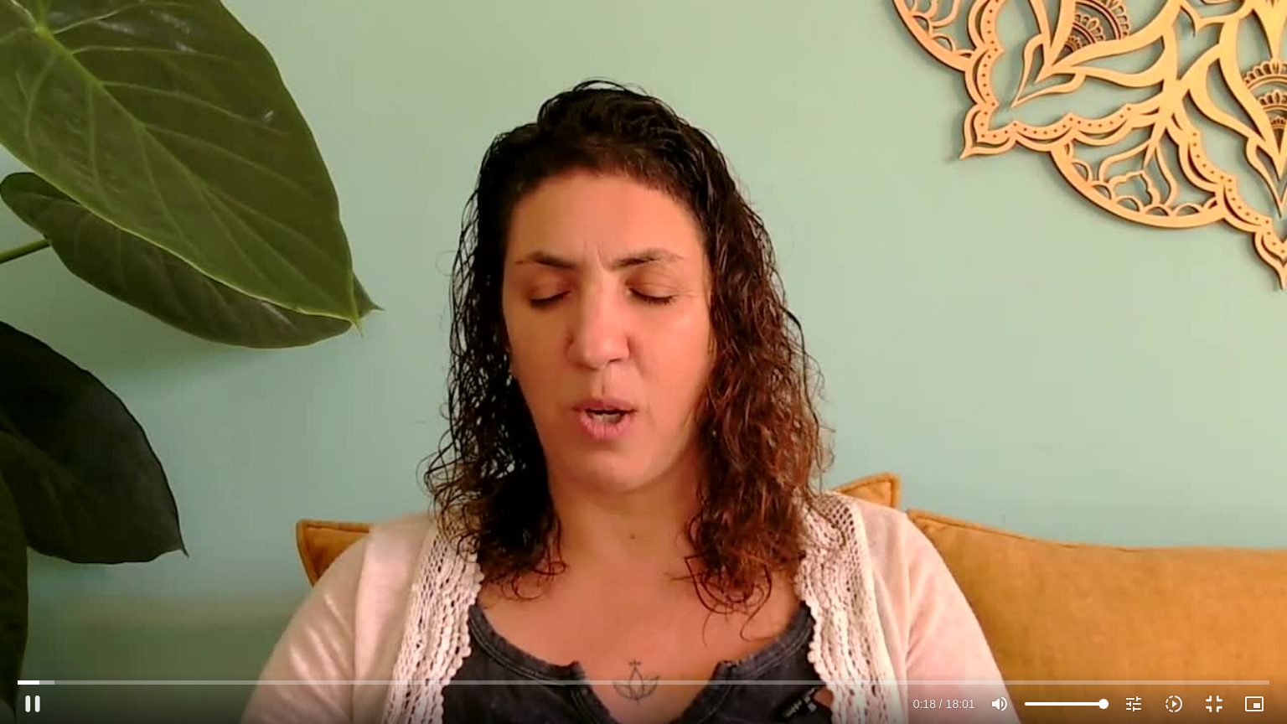
type input "919"
type input "19.297073"
type input "919"
type input "19.431769"
type input "919"
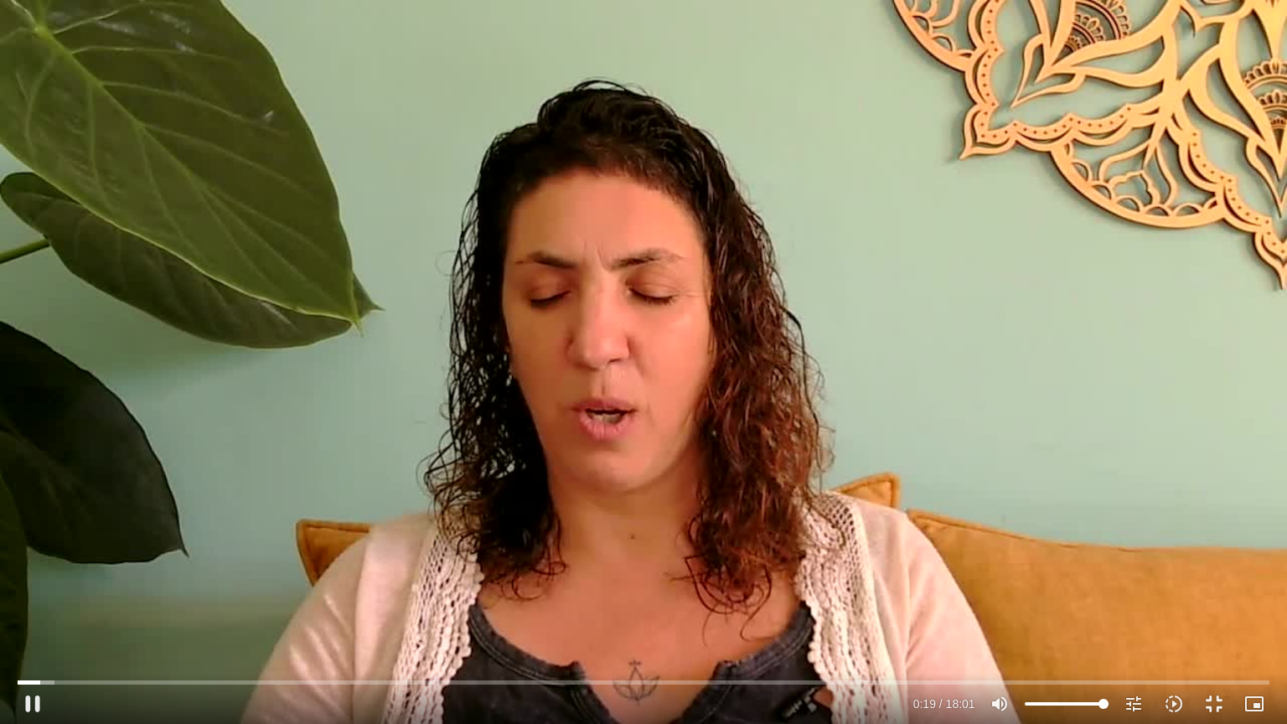
type input "19.564145"
type input "919"
type input "19.696378"
type input "919"
type input "19.830033"
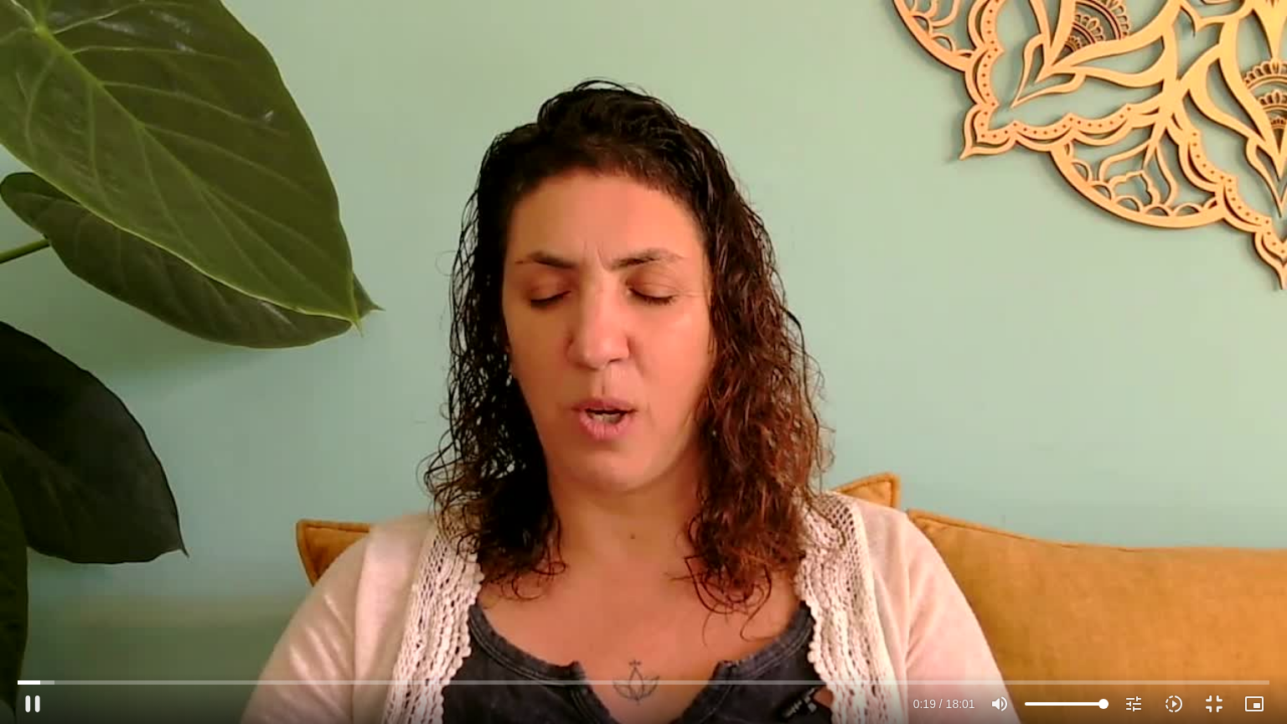
type input "919"
type input "19.964853"
type input "919"
type input "20.097097"
type input "919"
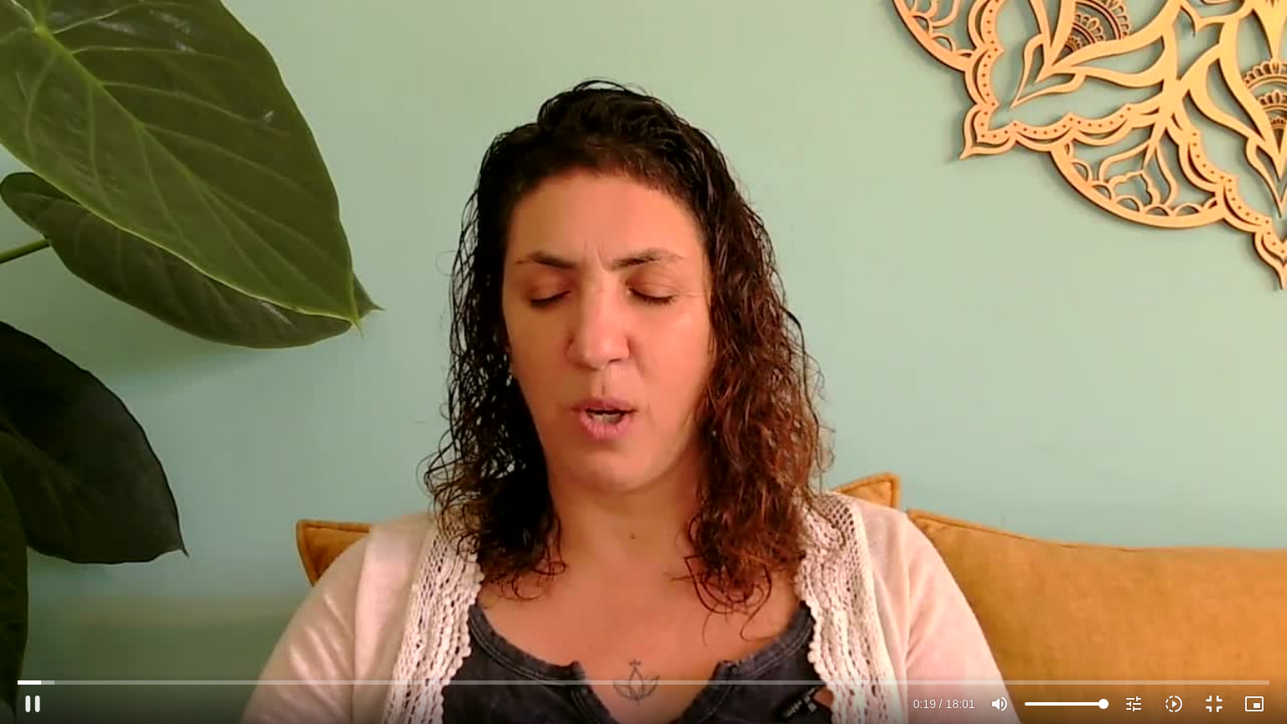
type input "20.231486"
type input "919"
type input "20.364633"
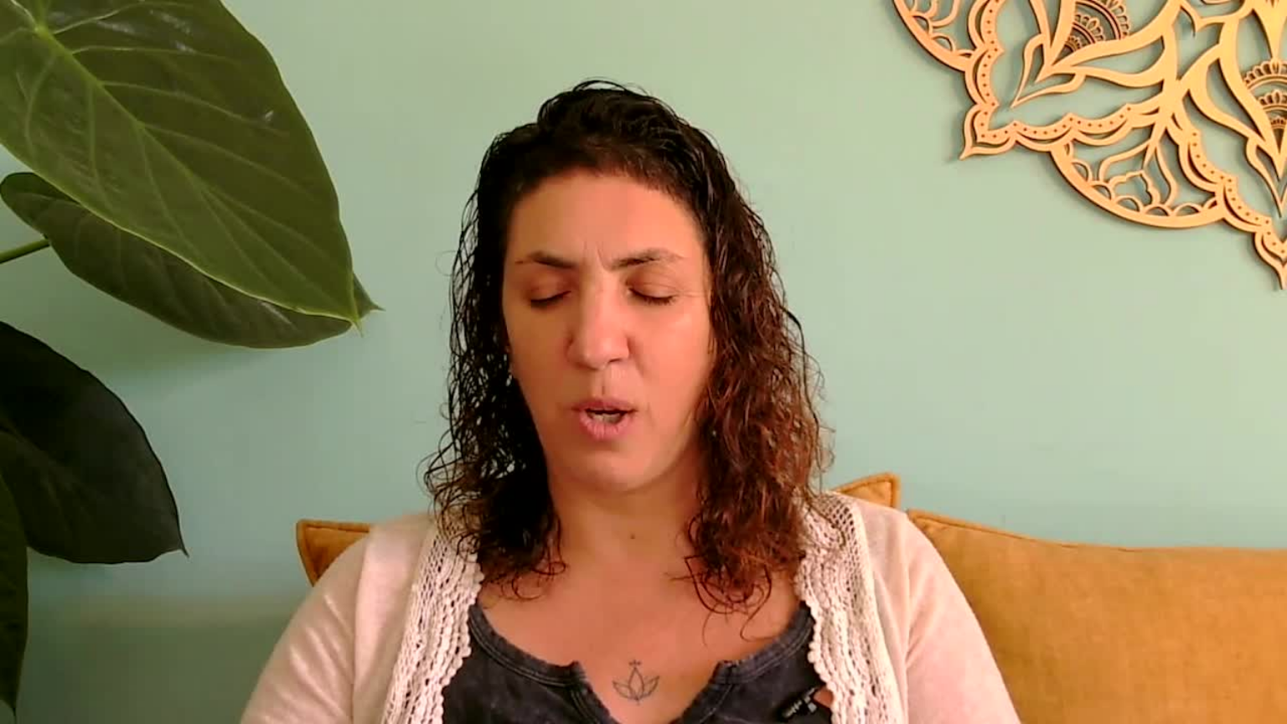
type input "919"
type input "1080.161596"
type input "919"
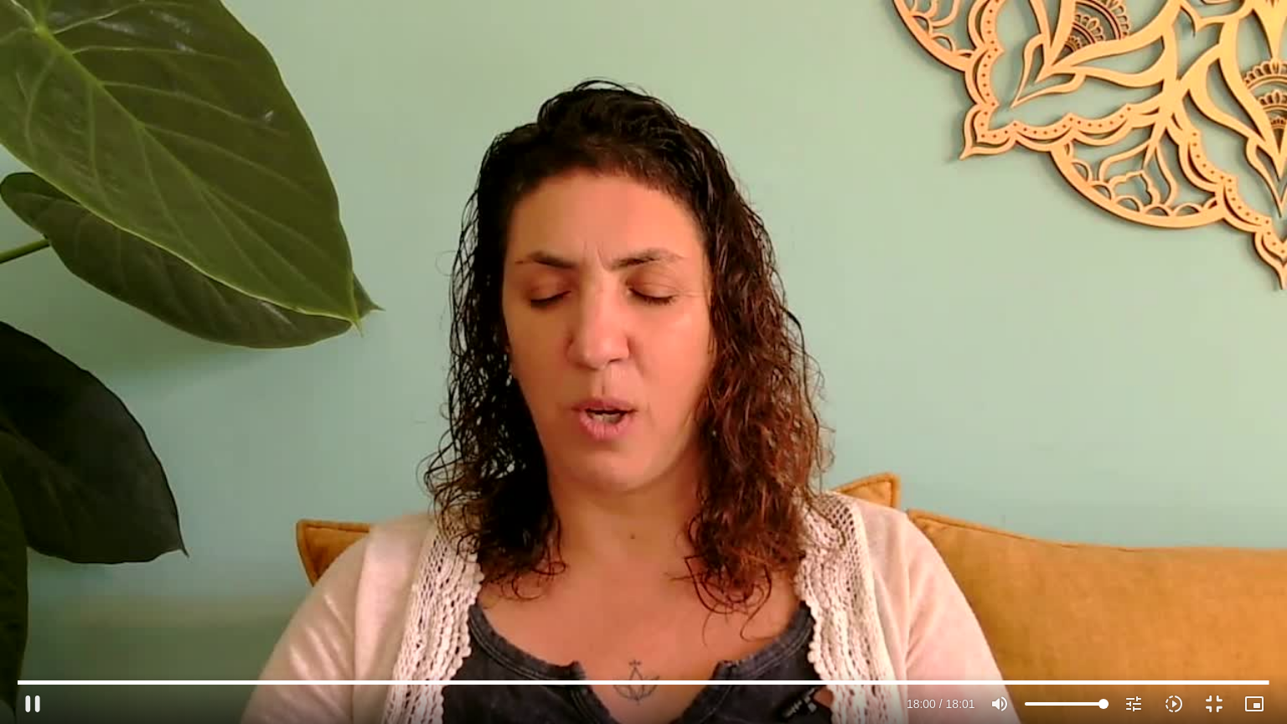
type input "1080.302067"
type input "919"
type input "1080.435841"
type input "919"
type input "1080.569985"
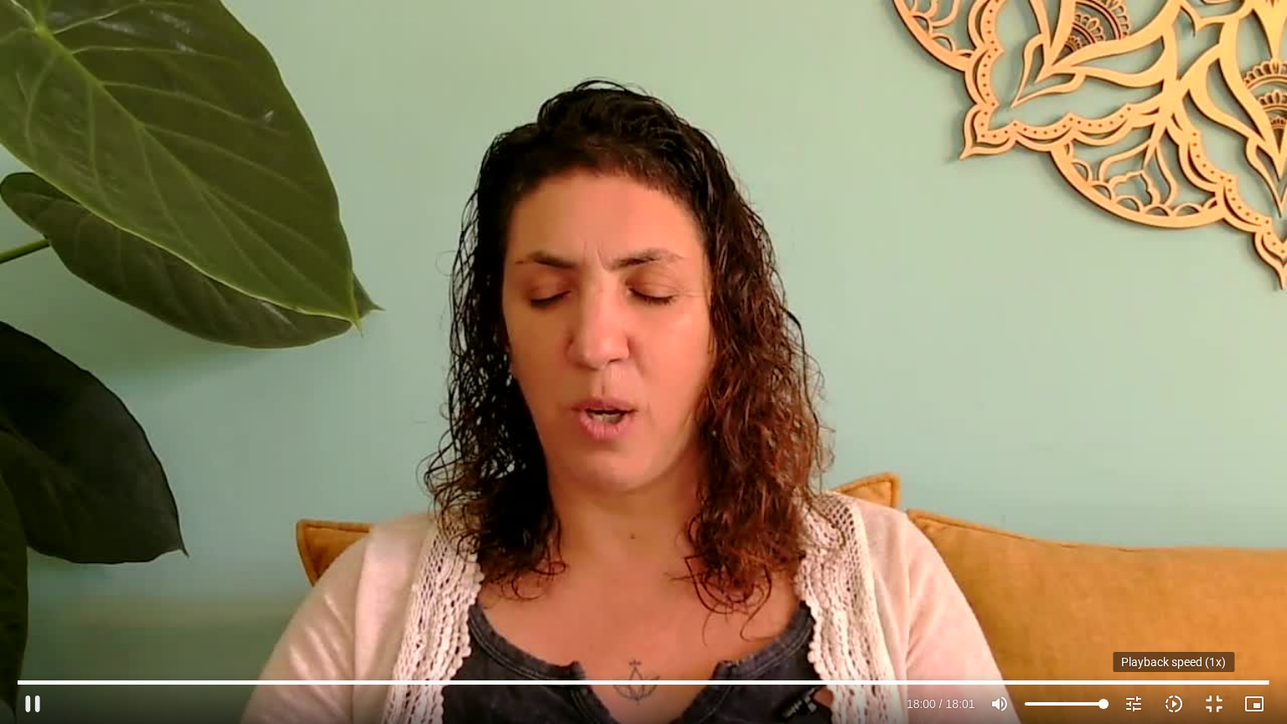
type input "919"
type input "1080.701886"
type input "919"
type input "1080.823836"
type input "919"
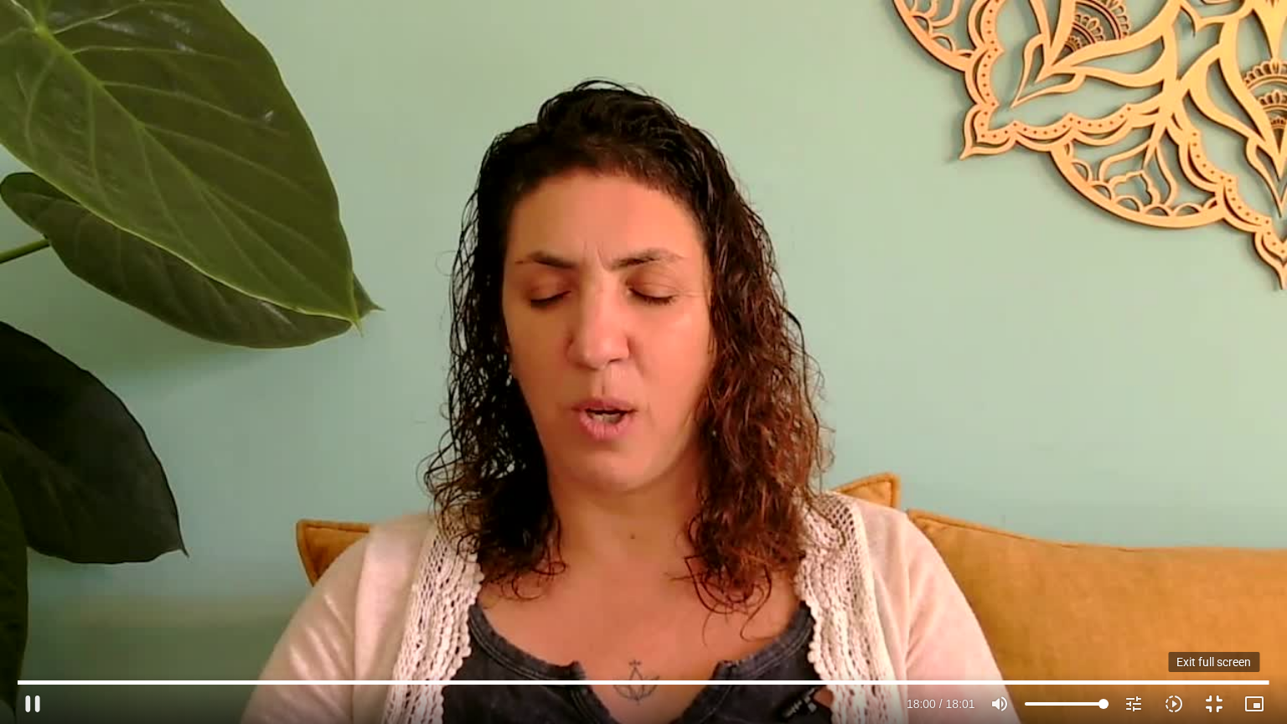
type input "1080.931464"
type input "919"
click at [1214, 588] on button "fullscreen_exit" at bounding box center [1214, 704] width 40 height 40
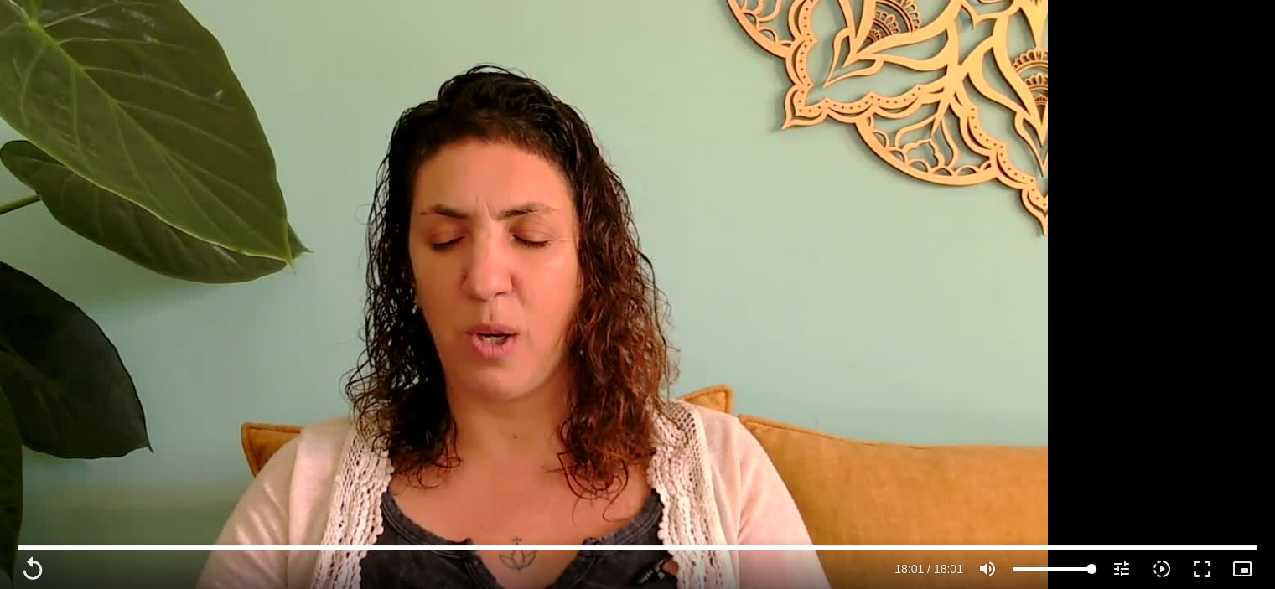
scroll to position [5028, 0]
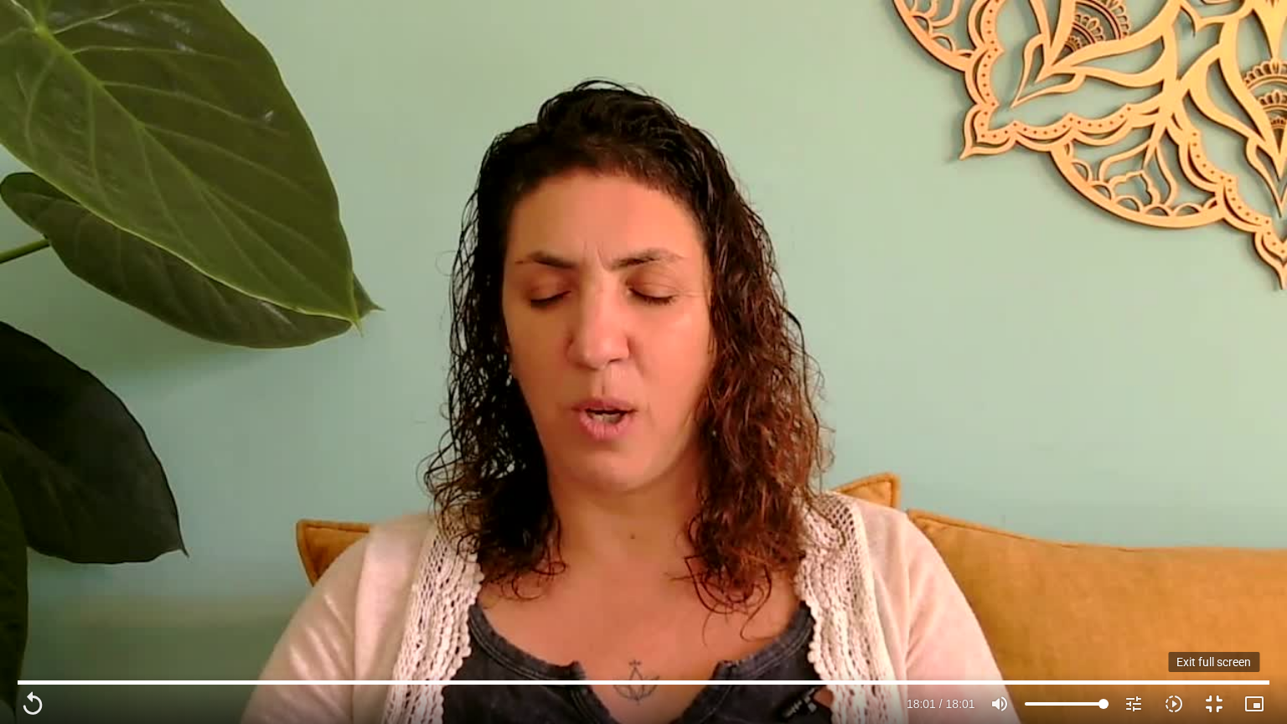
click at [1214, 588] on button "fullscreen_exit" at bounding box center [1214, 704] width 40 height 40
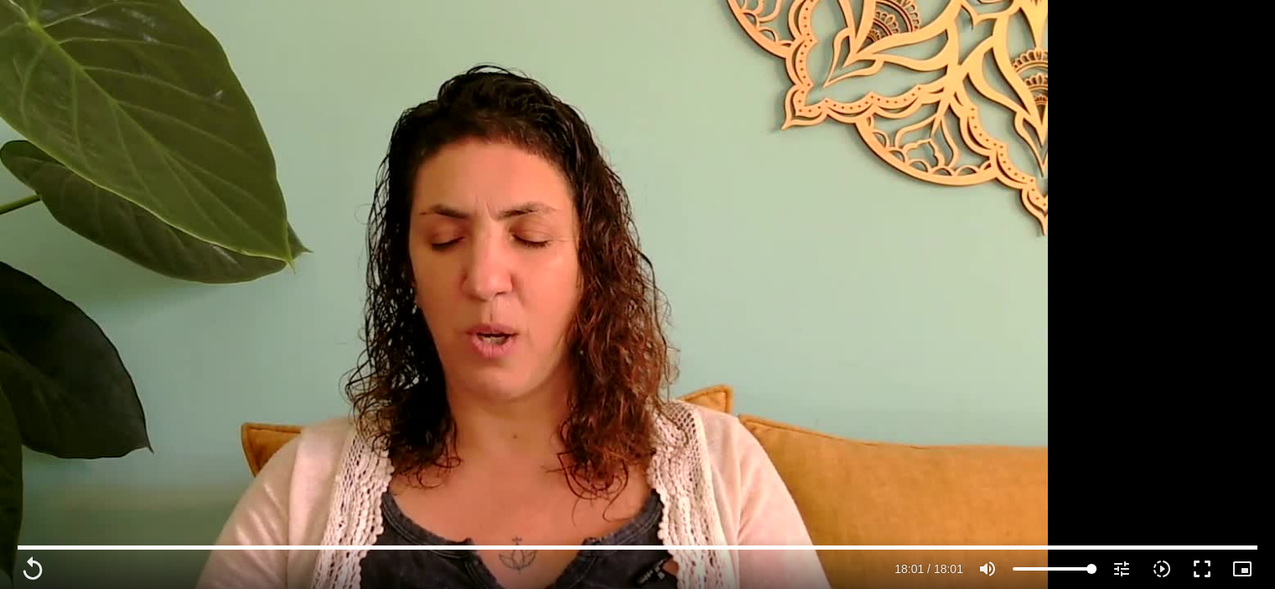
scroll to position [4442, 0]
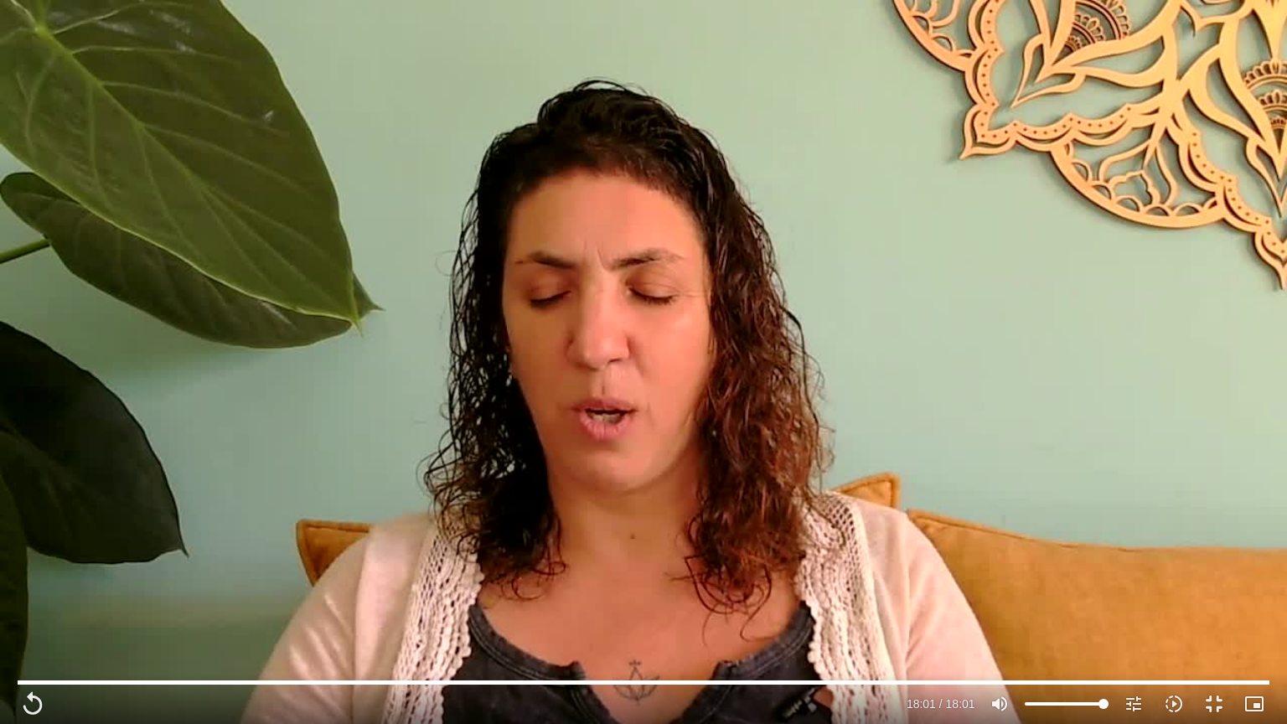
click at [1194, 588] on button "fullscreen_exit" at bounding box center [1214, 704] width 40 height 40
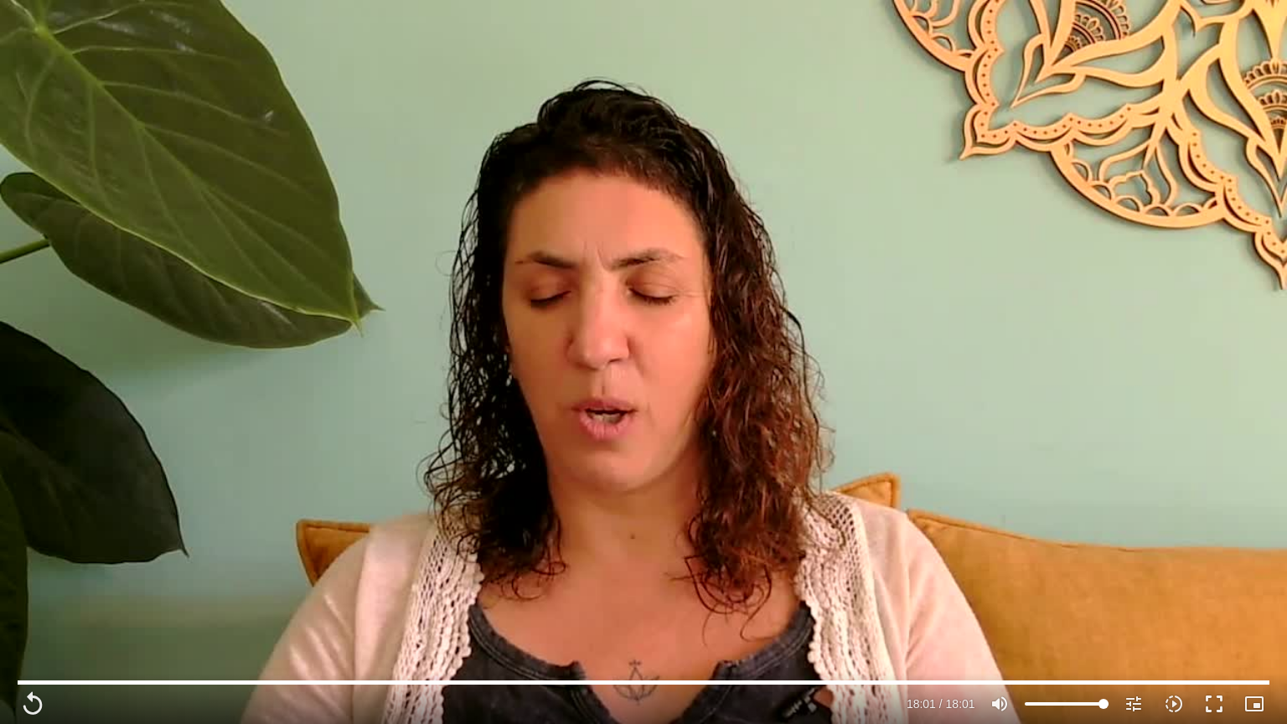
click at [1194, 588] on button "fullscreen" at bounding box center [1214, 704] width 40 height 40
